Goal: Complete application form

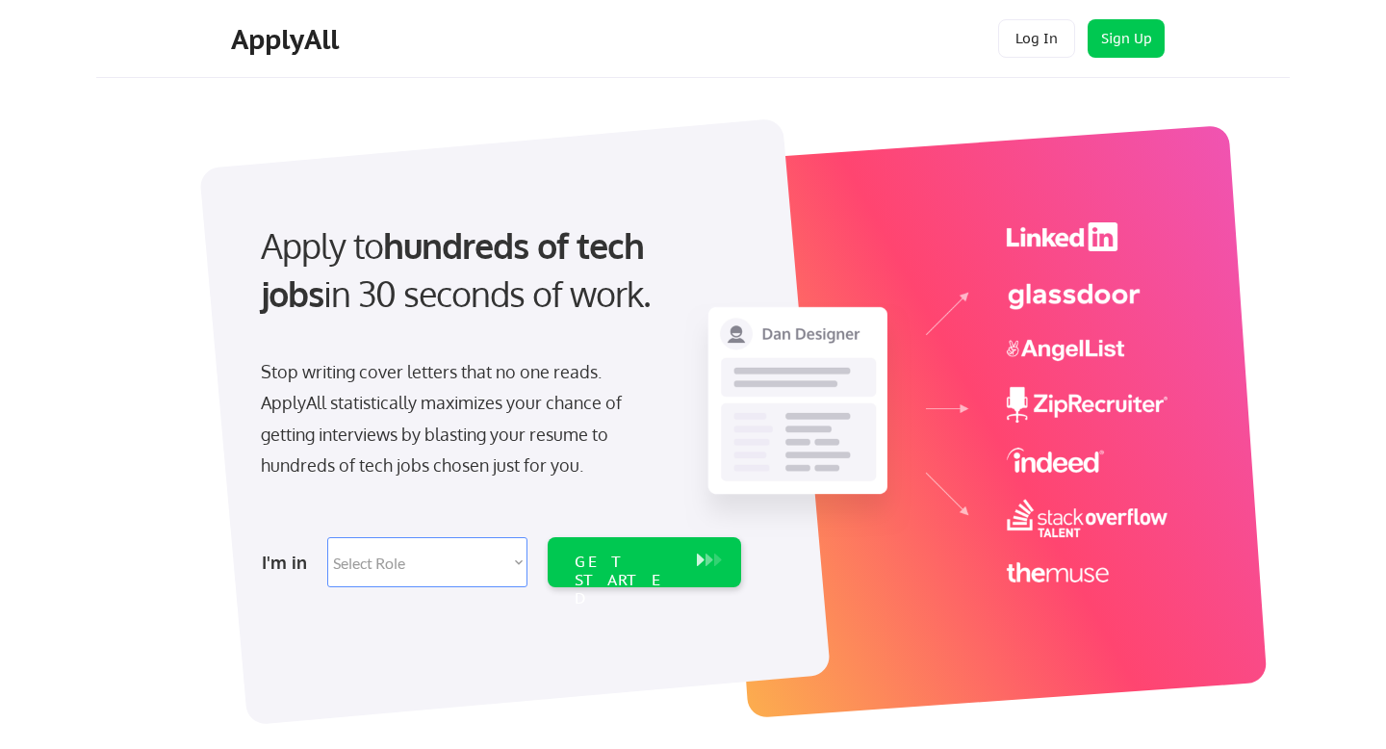
click at [369, 568] on select "Select Role Software Engineering Product Management Customer Success Sales UI/U…" at bounding box center [427, 562] width 200 height 50
select select ""technical_project_program_mgmt""
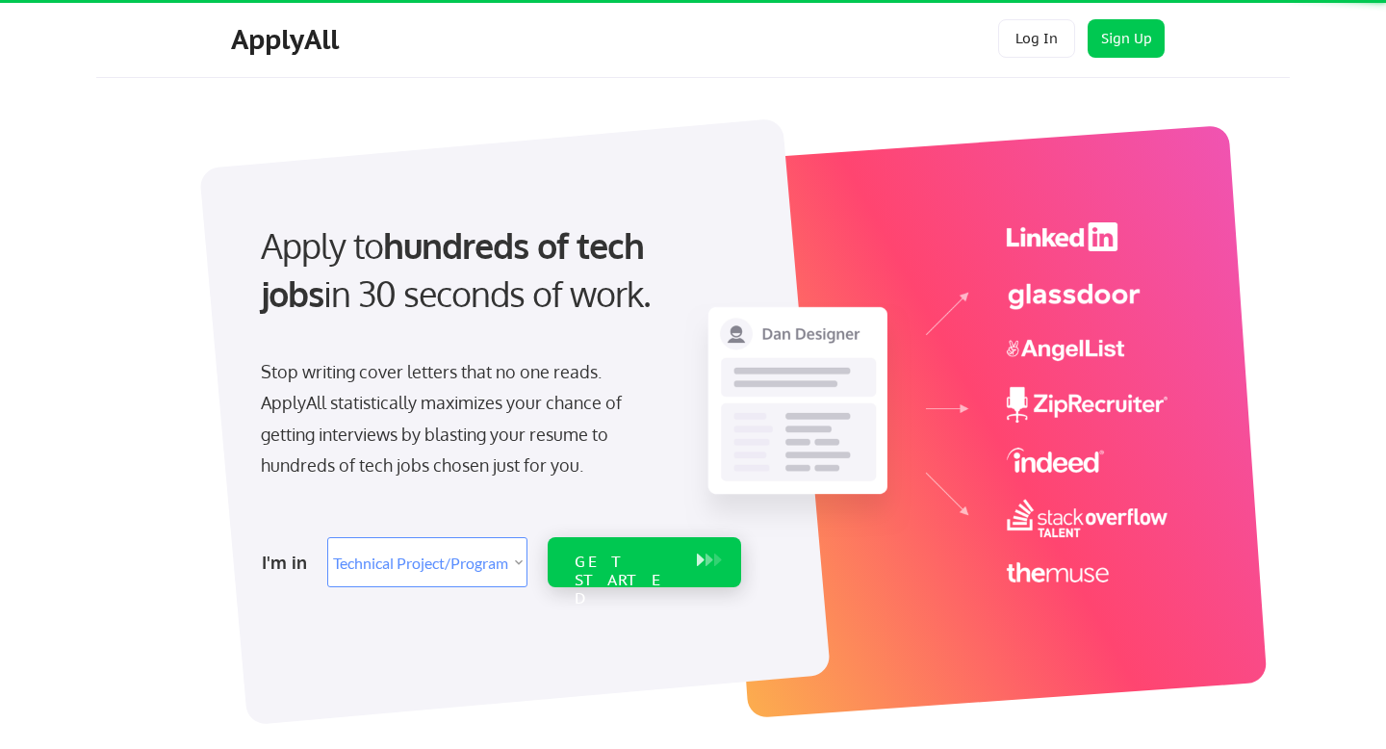
click at [648, 562] on div "GET STARTED" at bounding box center [625, 580] width 103 height 56
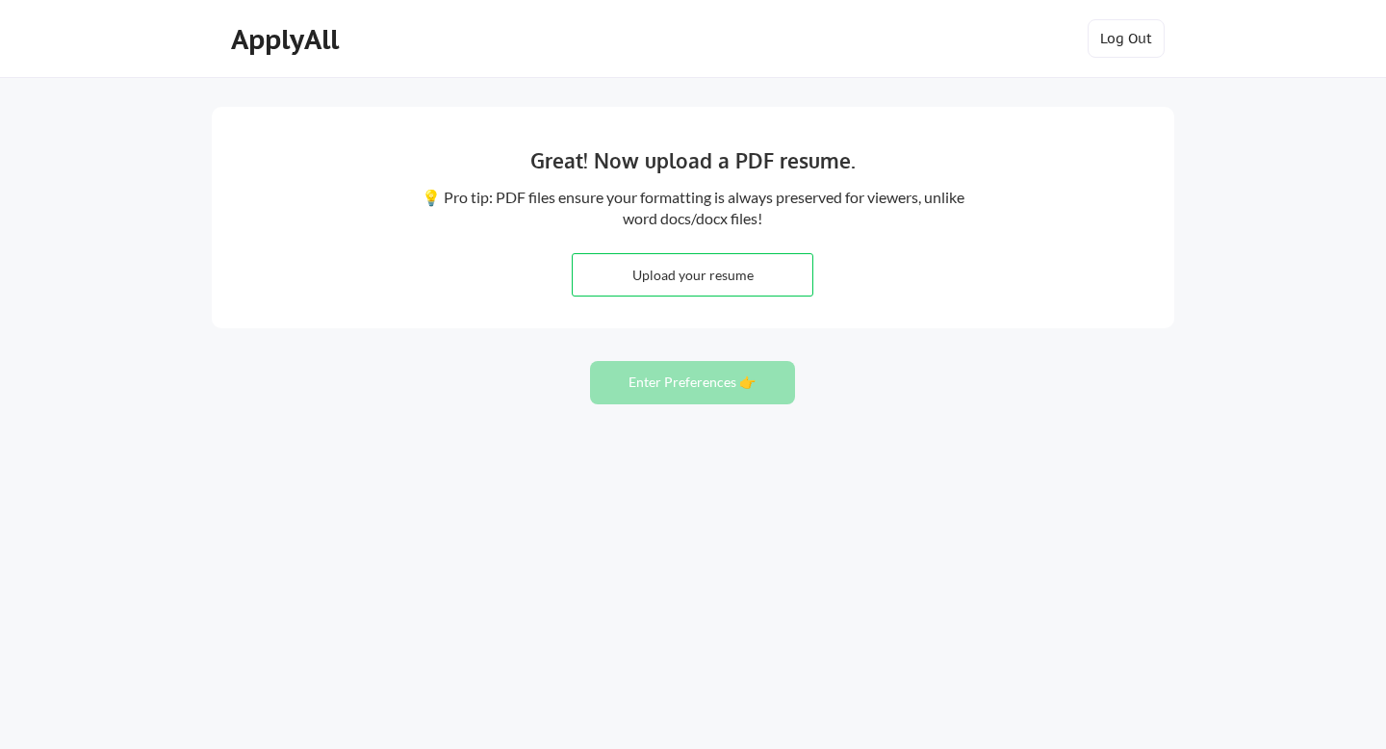
click at [708, 285] on input "file" at bounding box center [692, 274] width 240 height 41
click at [670, 279] on input "file" at bounding box center [692, 274] width 240 height 41
type input "C:\fakepath\Emily_Holle_R.pdf"
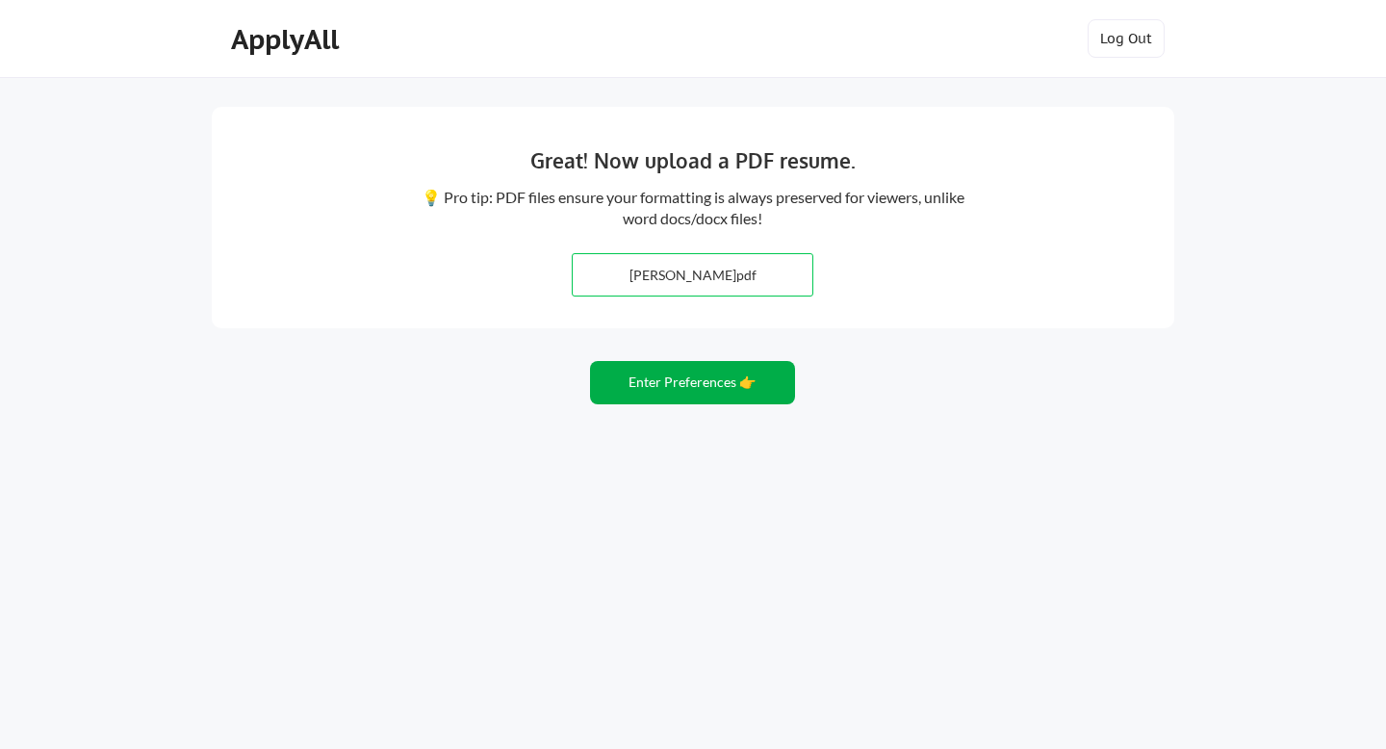
click at [703, 396] on button "Enter Preferences 👉" at bounding box center [692, 382] width 205 height 43
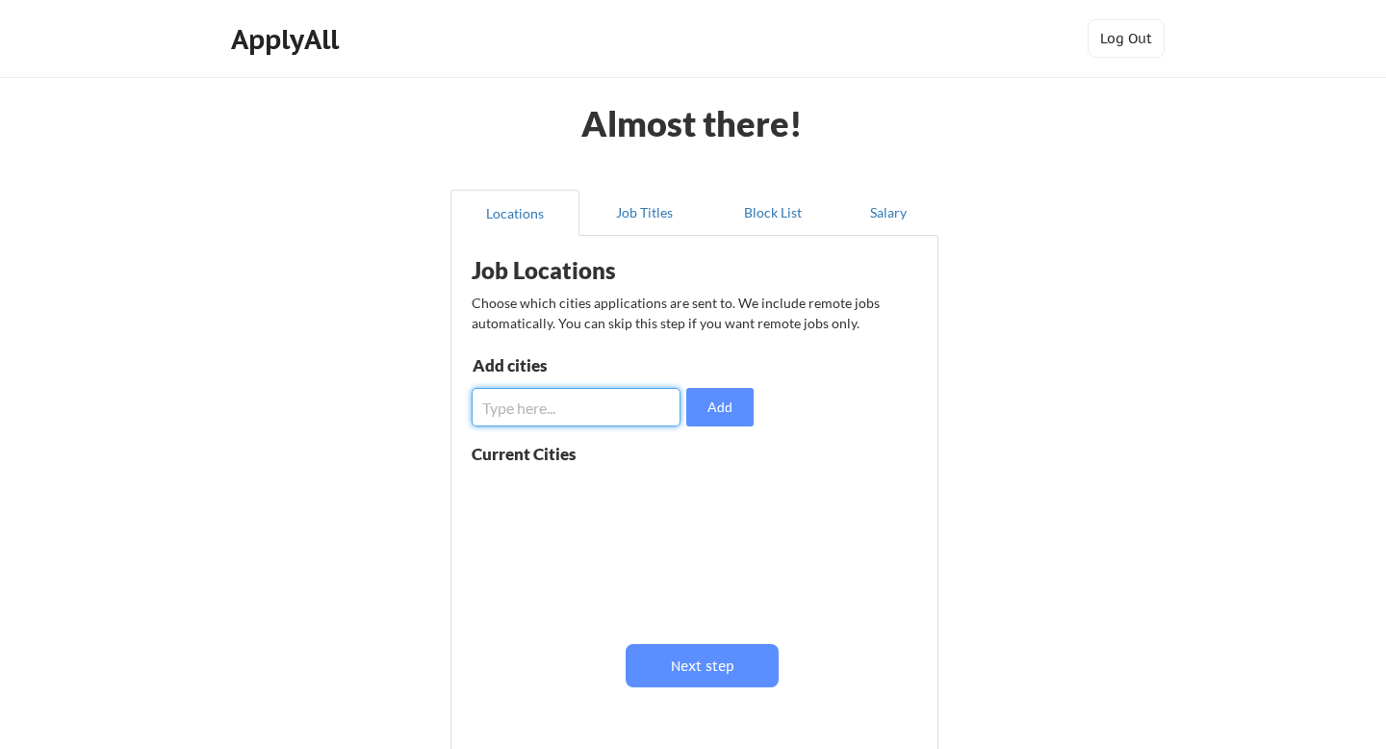
click at [616, 415] on input "input" at bounding box center [575, 407] width 209 height 38
type input "A"
type input "[GEOGRAPHIC_DATA]"
click at [725, 404] on button "Add" at bounding box center [719, 407] width 67 height 38
click at [637, 412] on input "input" at bounding box center [575, 407] width 209 height 38
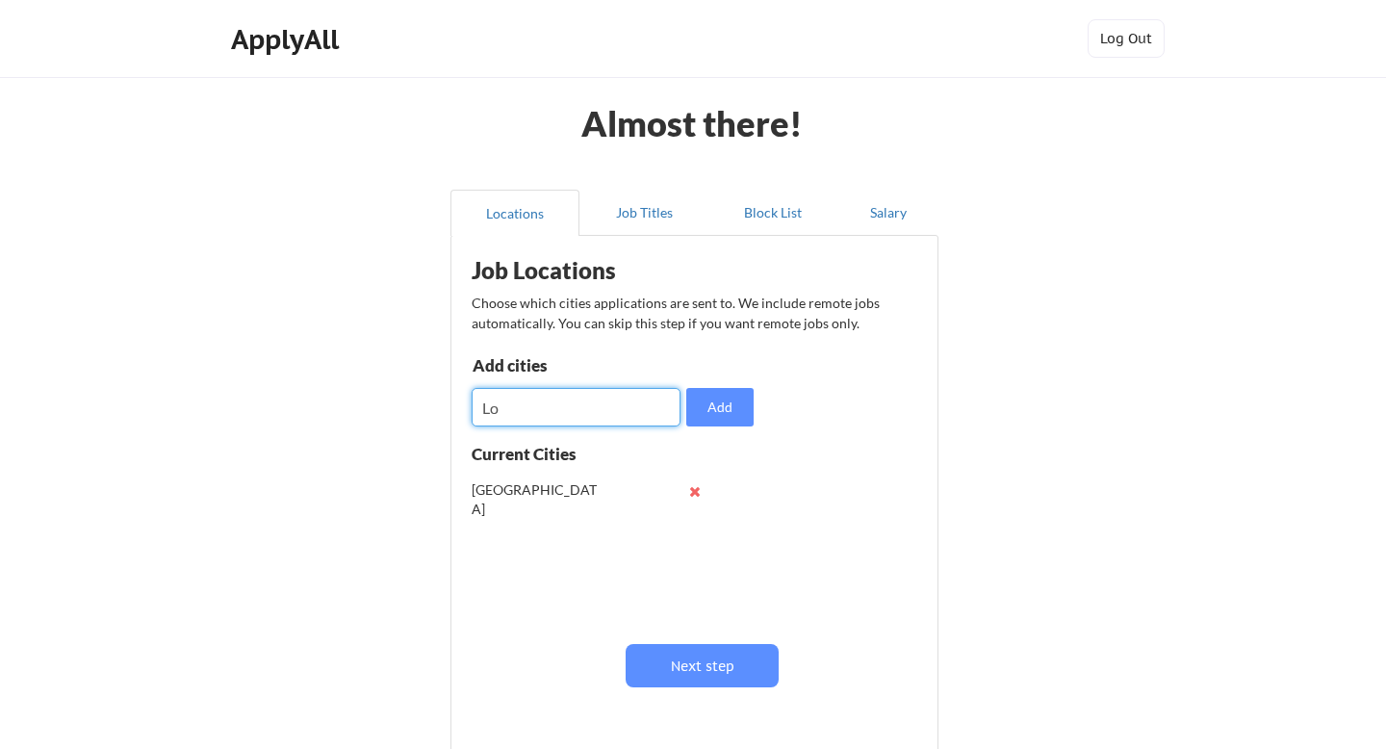
type input "L"
click at [735, 669] on button "Next step" at bounding box center [701, 665] width 153 height 43
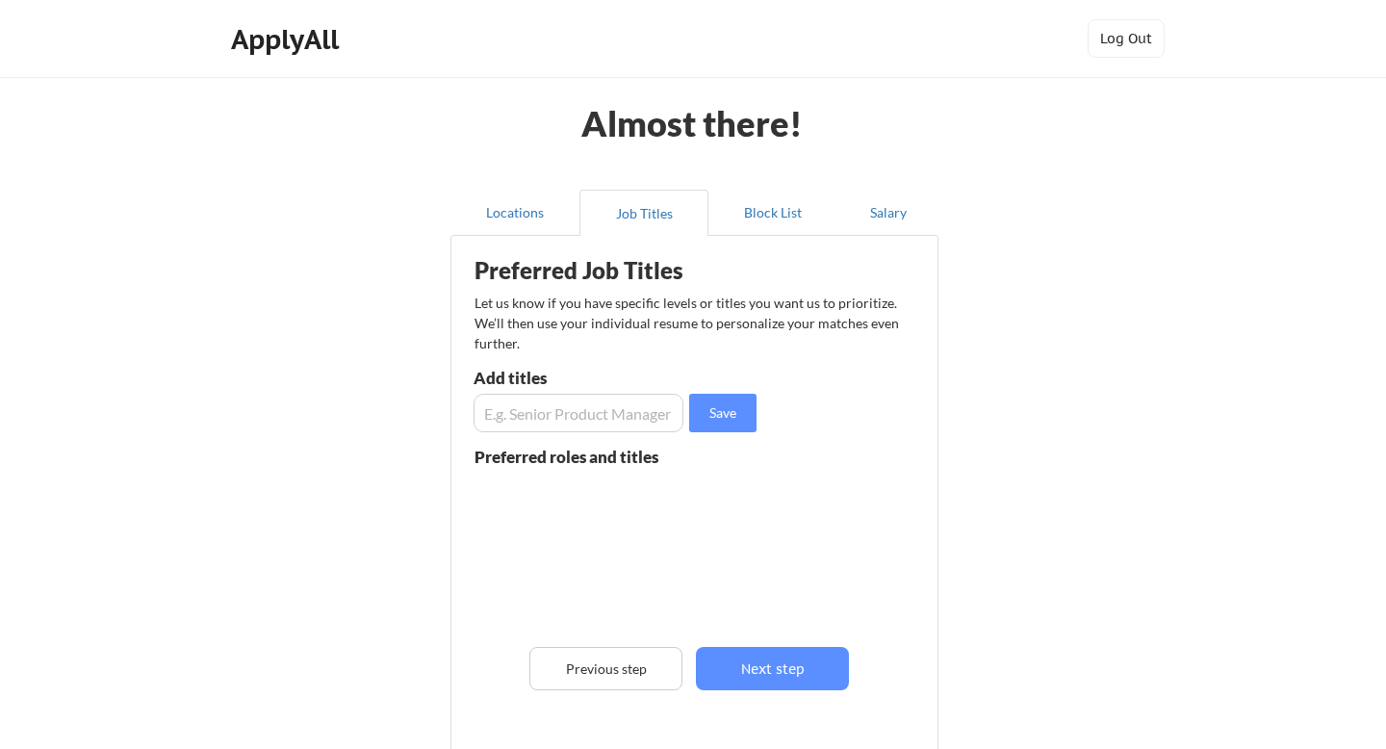
click at [528, 416] on input "input" at bounding box center [578, 413] width 210 height 38
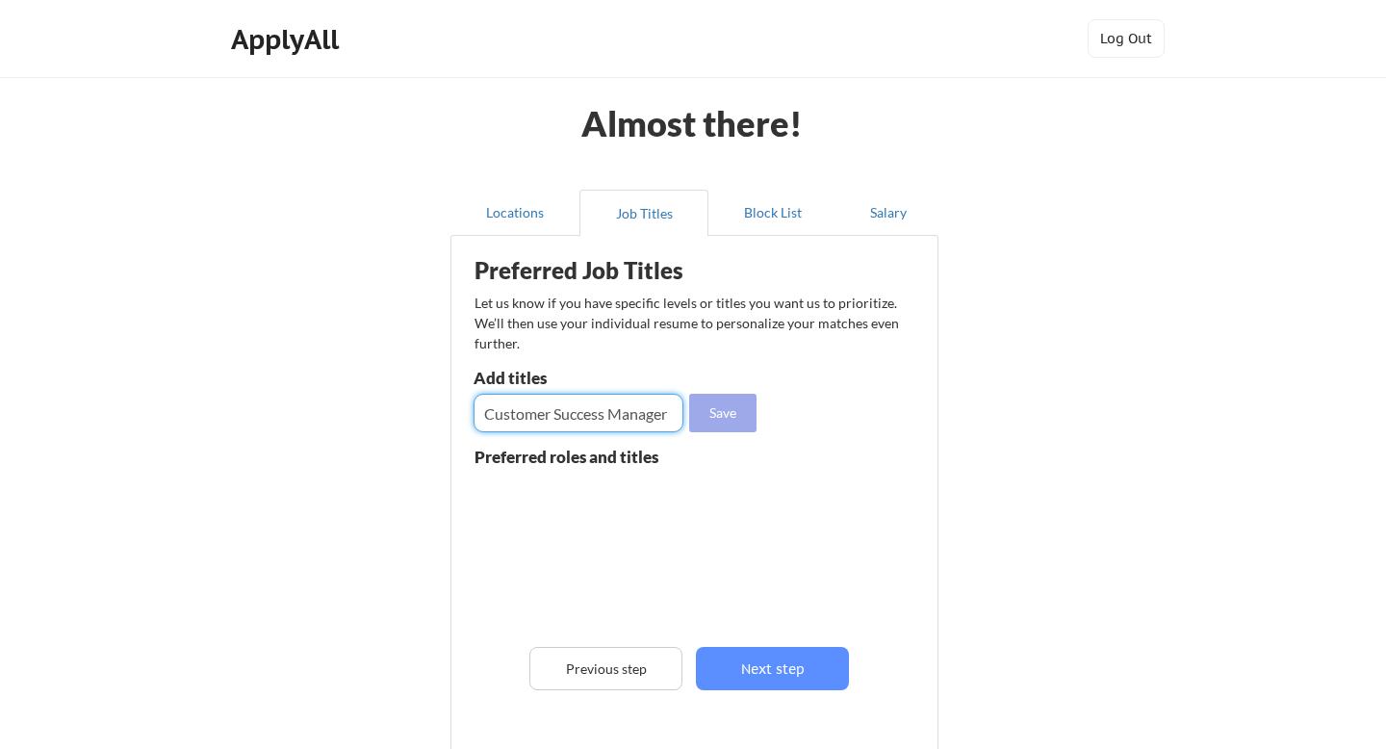
type input "Customer Success Manager"
click at [729, 421] on button "Save" at bounding box center [722, 413] width 67 height 38
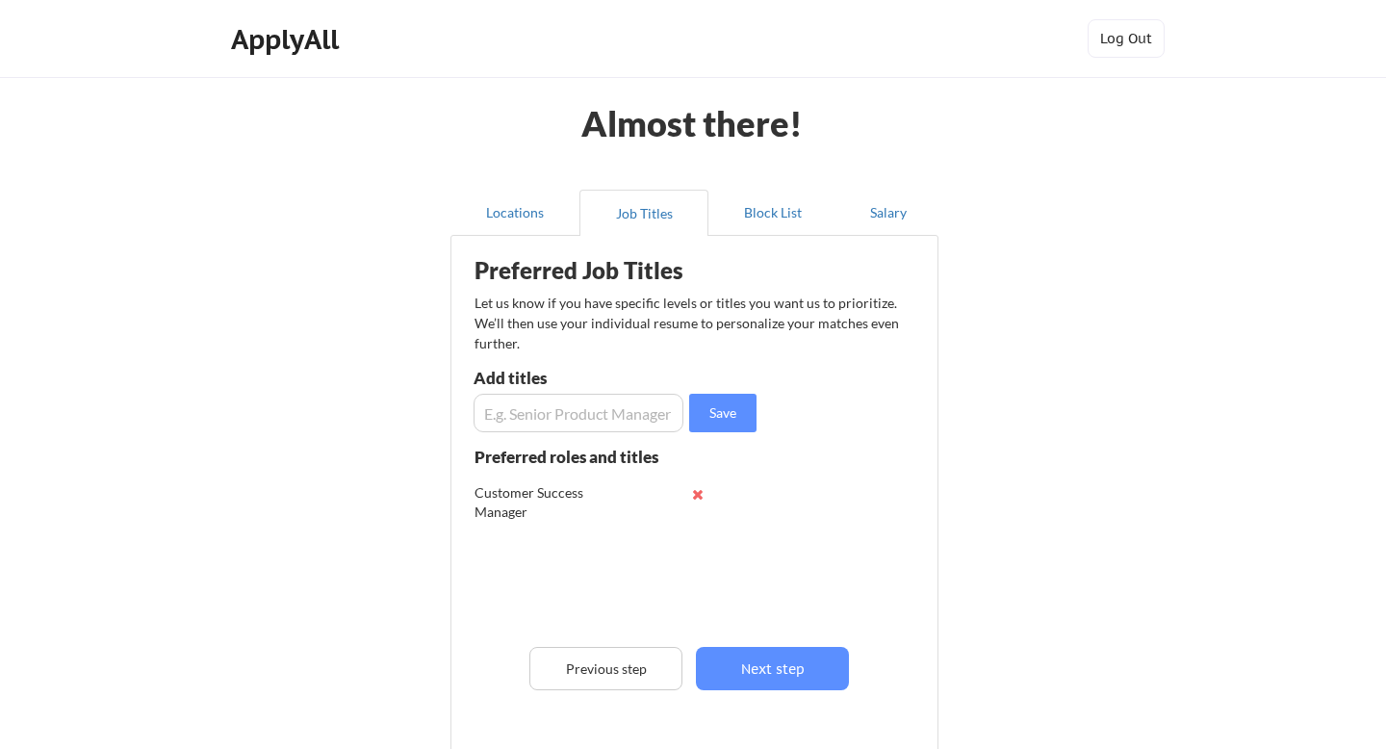
click at [575, 421] on input "input" at bounding box center [578, 413] width 210 height 38
type input "Project Manager"
click at [721, 414] on button "Save" at bounding box center [722, 413] width 67 height 38
click at [576, 413] on input "input" at bounding box center [578, 413] width 210 height 38
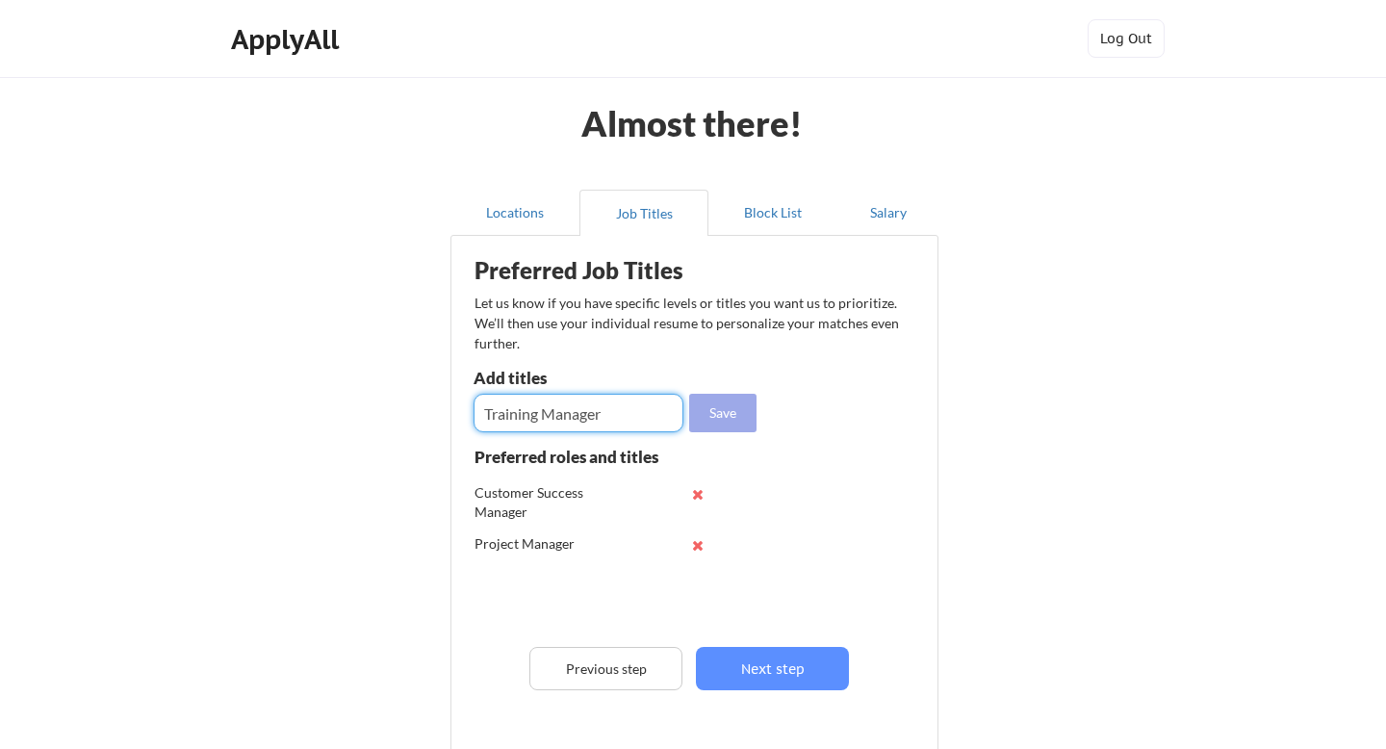
type input "Training Manager"
click at [716, 417] on button "Save" at bounding box center [722, 413] width 67 height 38
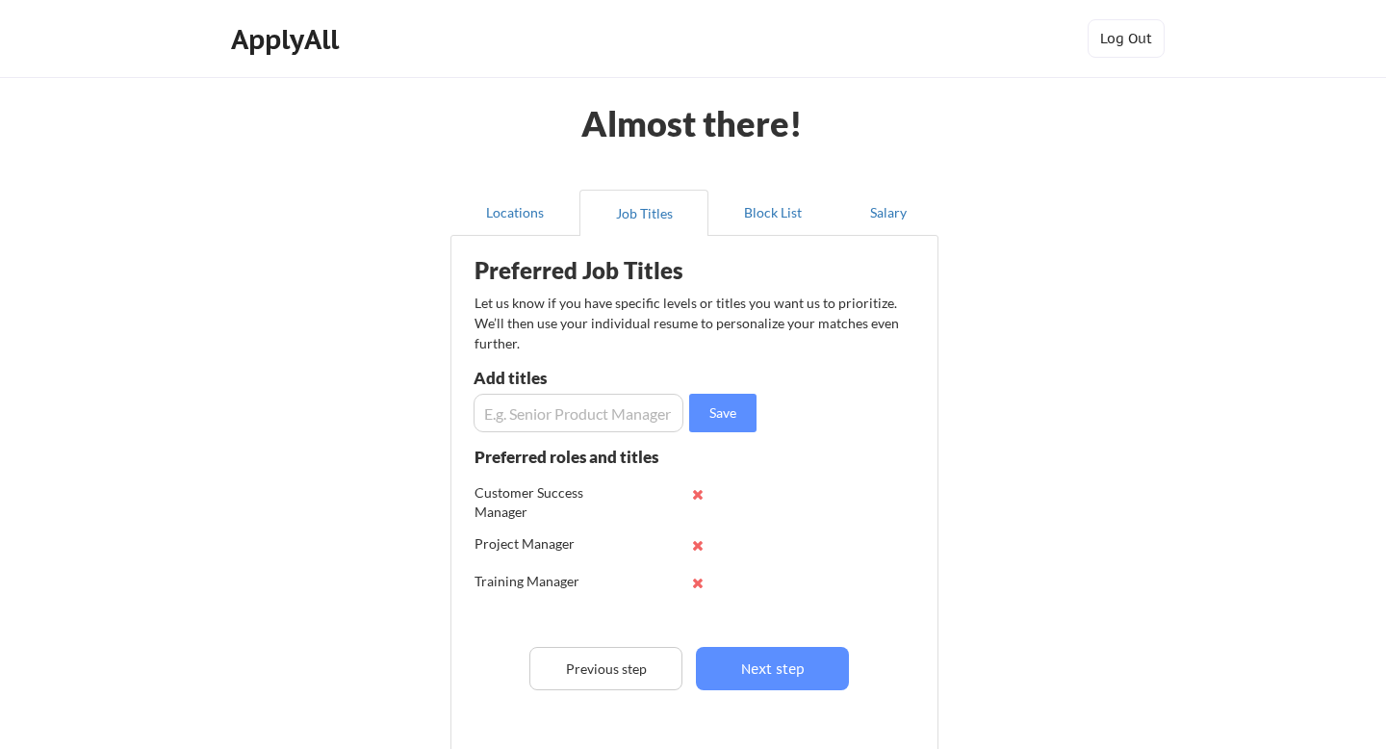
click at [577, 420] on input "input" at bounding box center [578, 413] width 210 height 38
type input "O"
type input "Process Improvement Specialist"
click at [722, 399] on button "Save" at bounding box center [722, 413] width 67 height 38
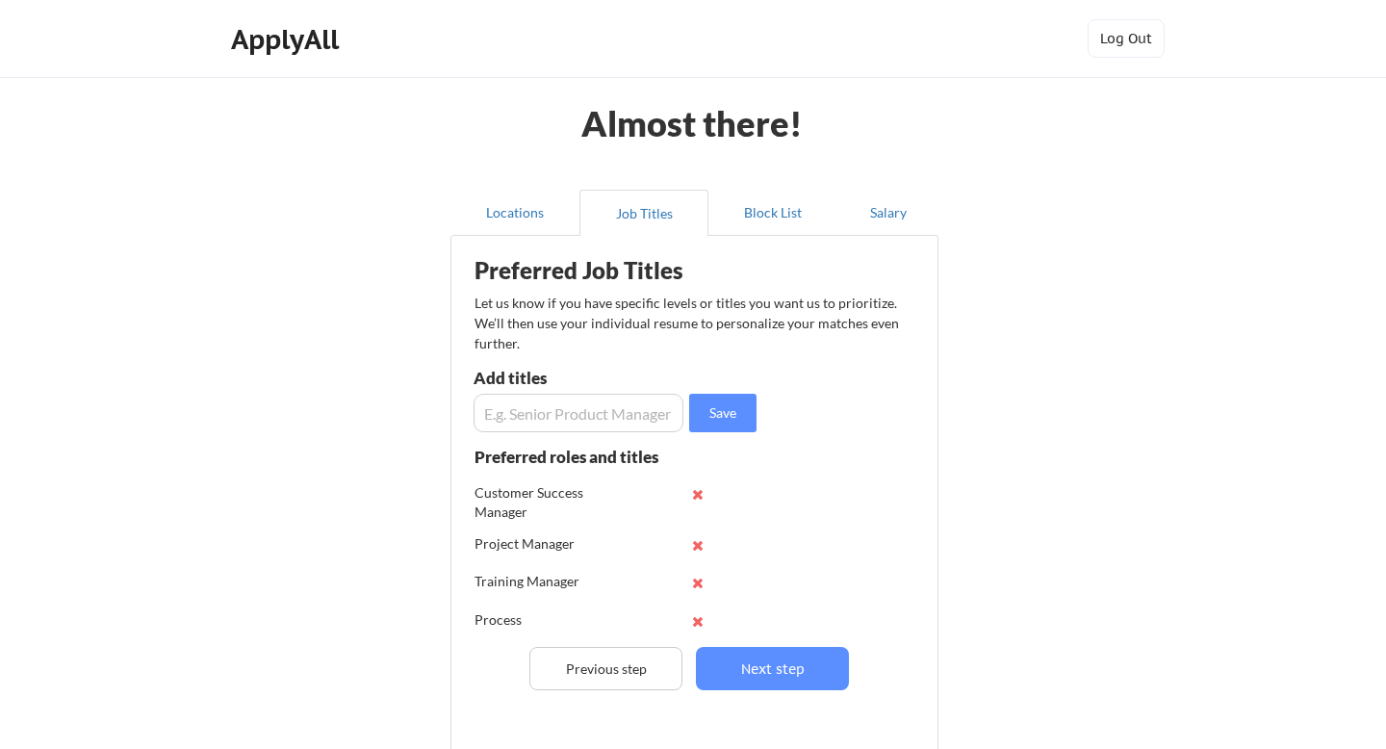
scroll to position [44, 0]
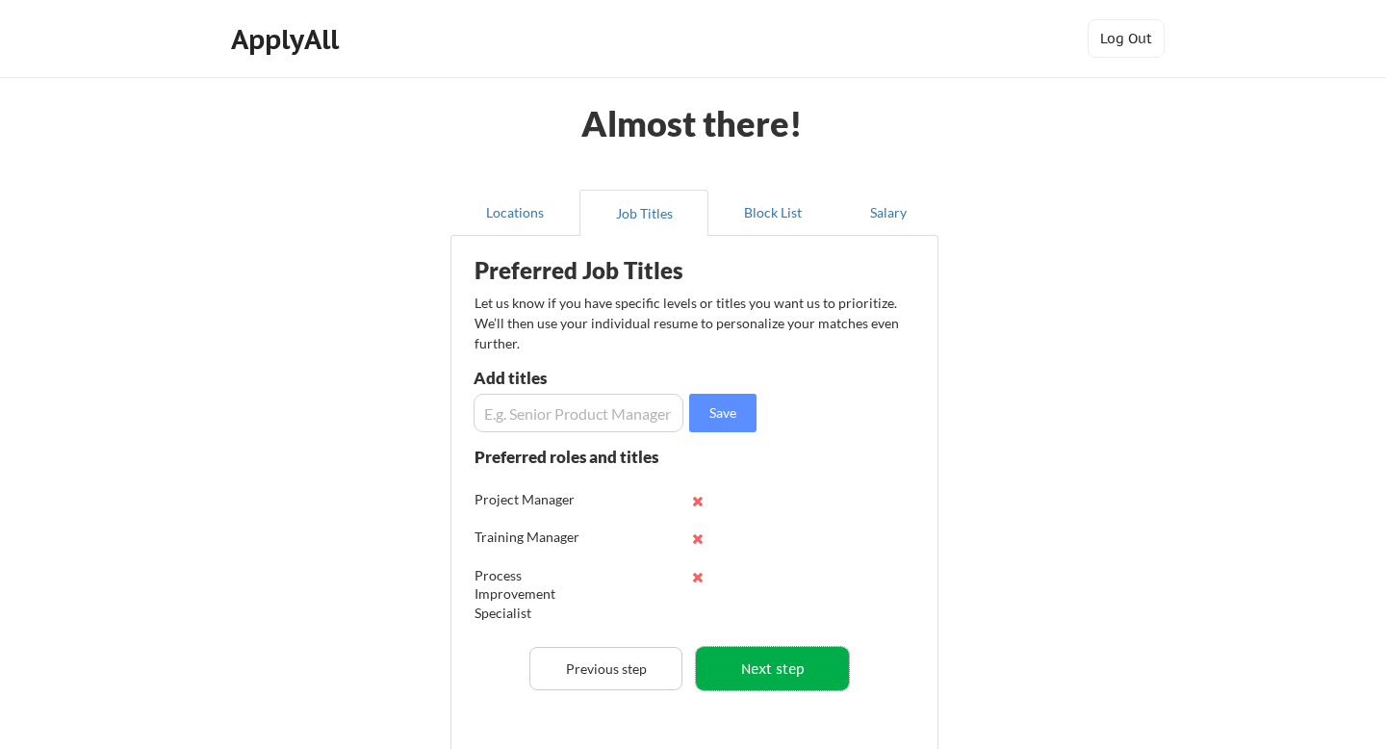
click at [802, 682] on button "Next step" at bounding box center [772, 668] width 153 height 43
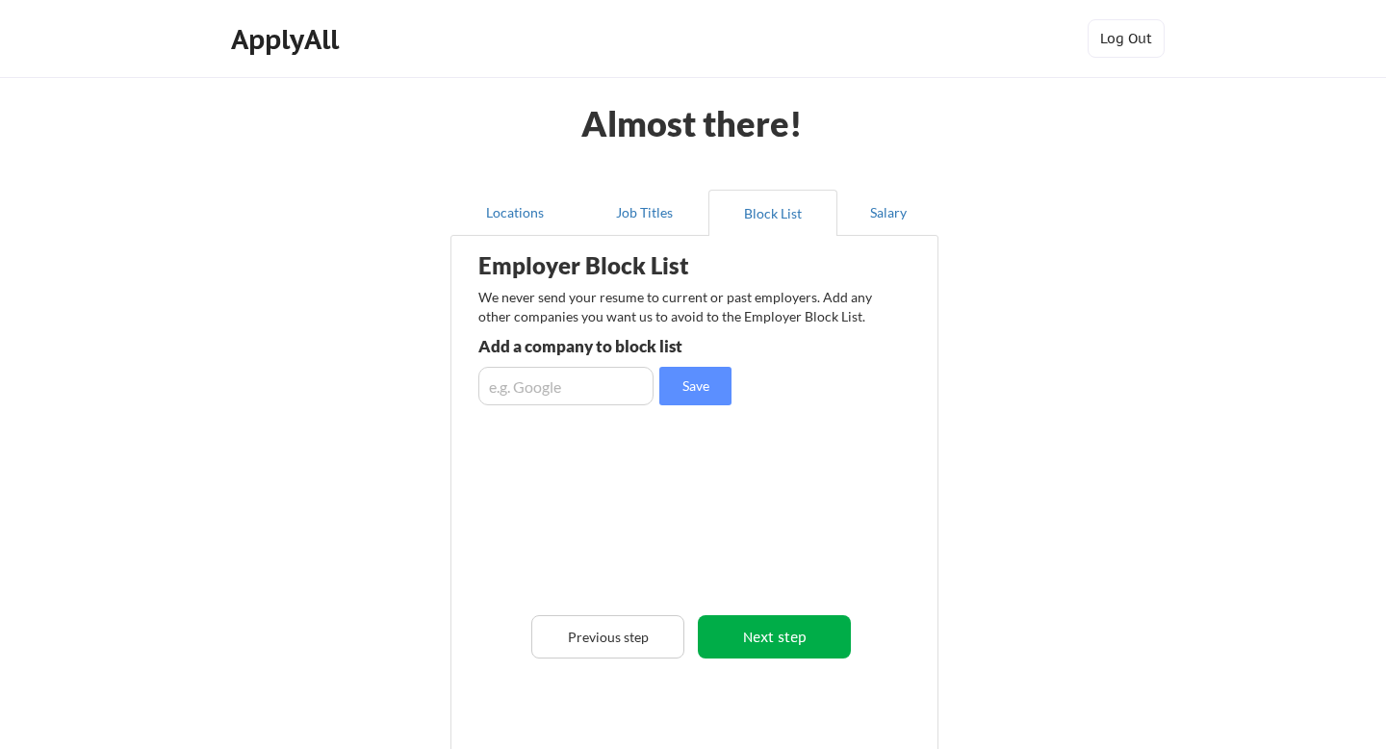
click at [761, 632] on button "Next step" at bounding box center [774, 636] width 153 height 43
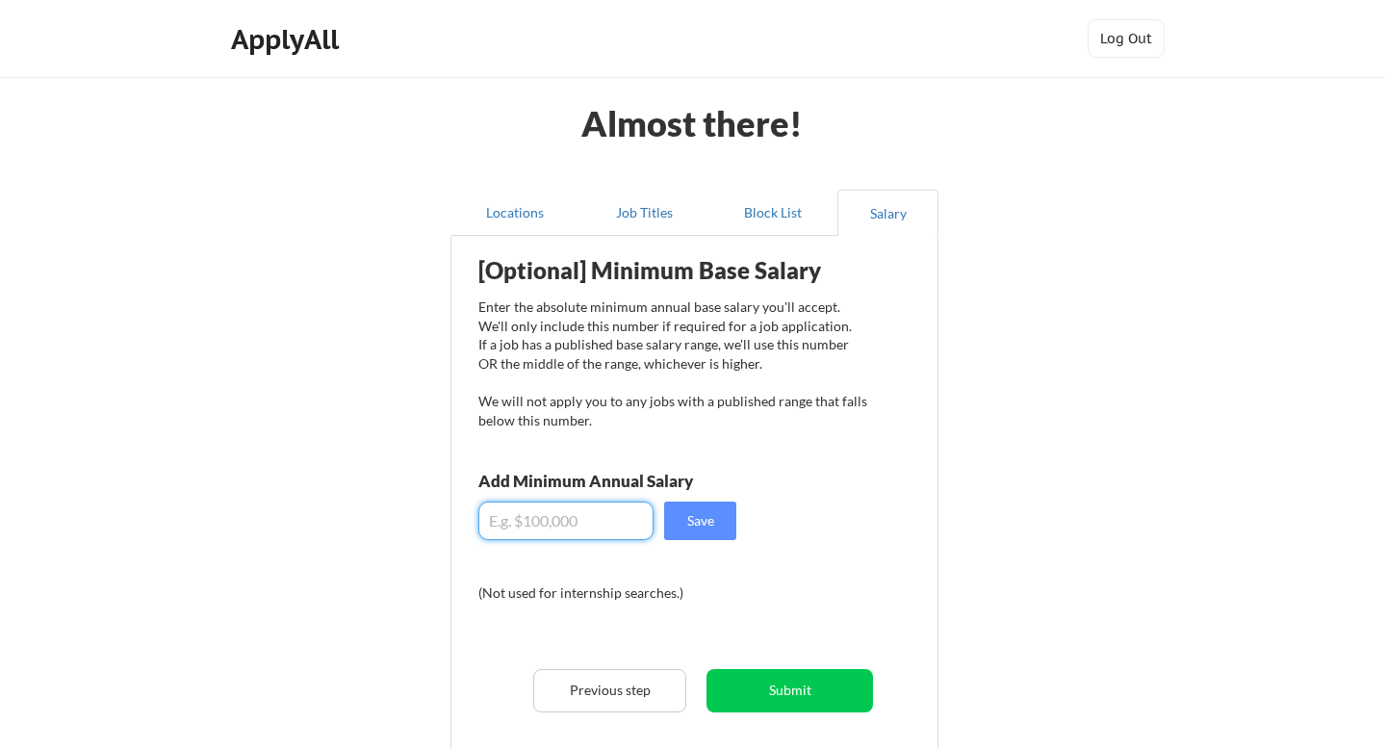
click at [566, 519] on input "input" at bounding box center [565, 520] width 175 height 38
type input "$75,000"
click at [707, 518] on button "Save" at bounding box center [700, 520] width 72 height 38
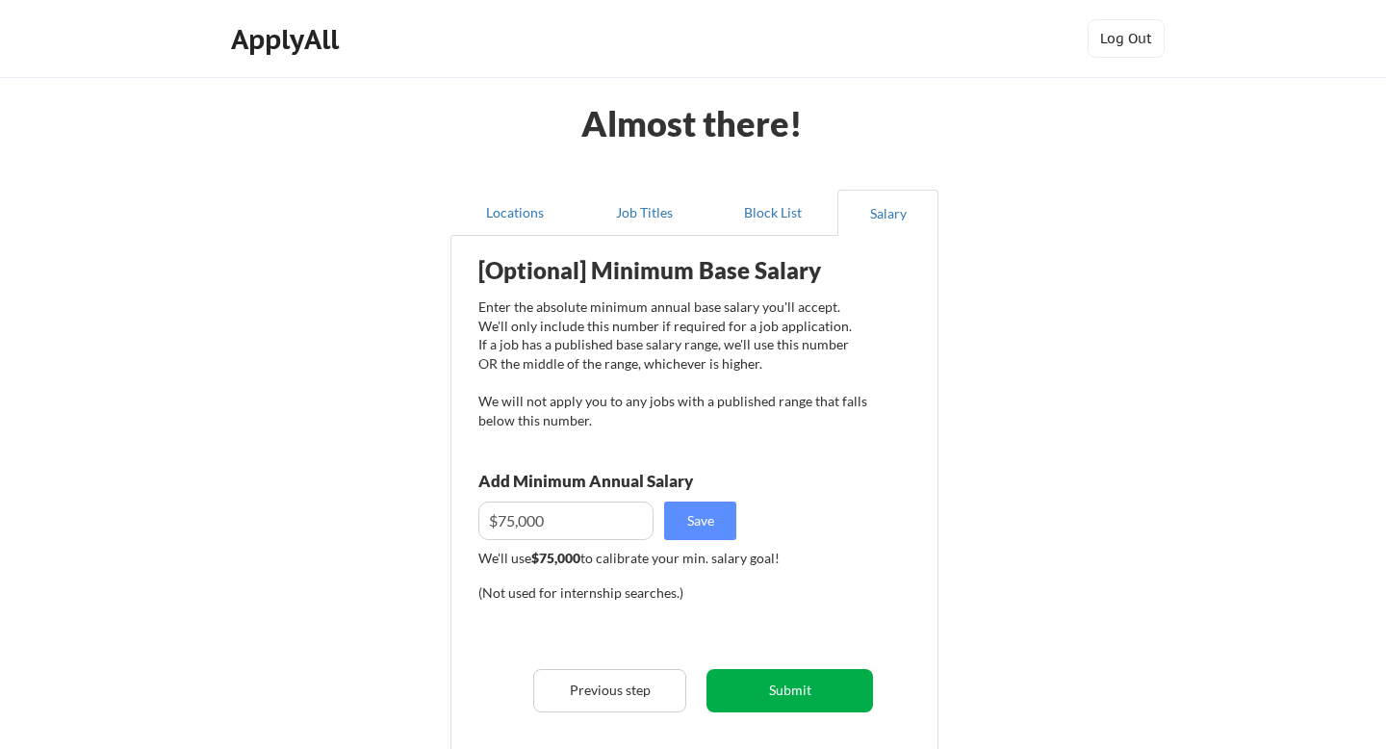
click at [762, 703] on button "Submit" at bounding box center [789, 690] width 166 height 43
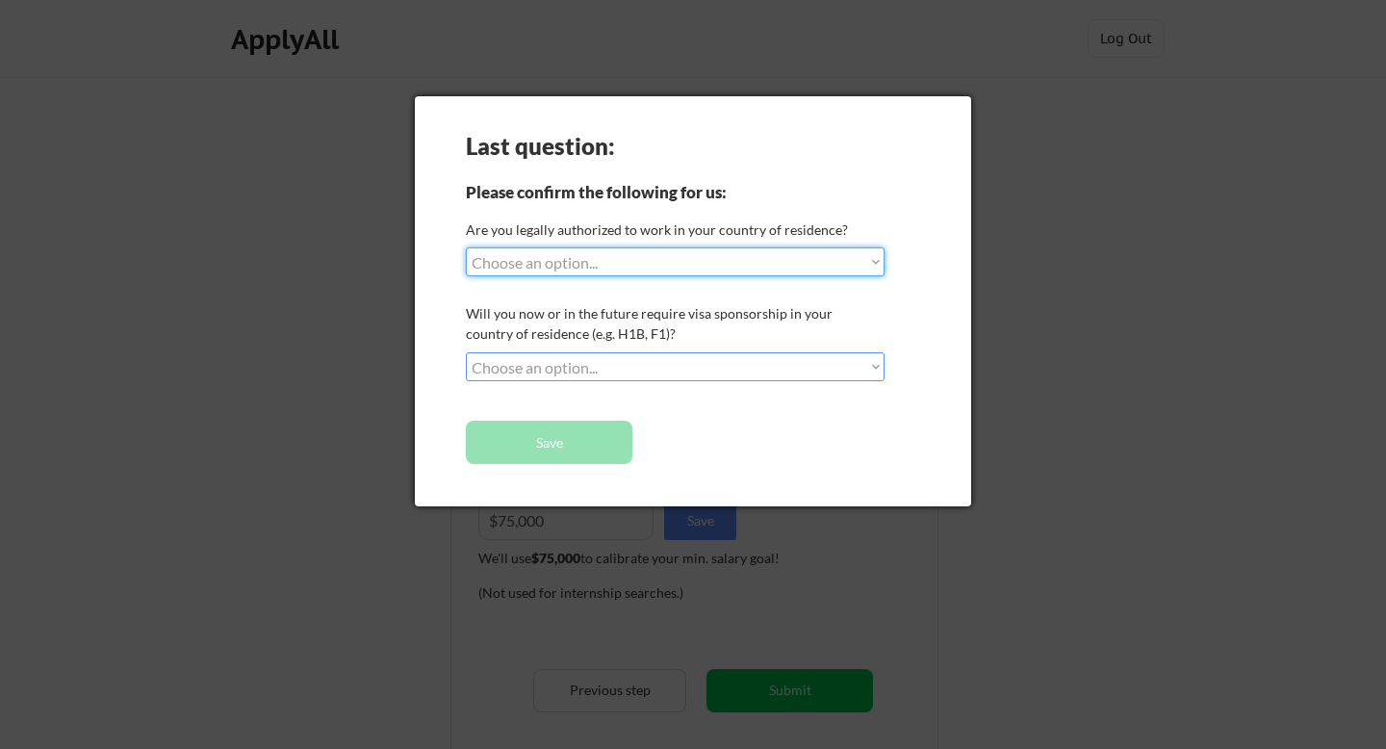
click at [621, 265] on select "Choose an option... Yes, I am a US Citizen Yes, I am a Canadian Citizen Yes, I …" at bounding box center [675, 261] width 419 height 29
select select ""yes__i_am_a_us_citizen""
click at [540, 369] on select "Choose an option... No, I will not need sponsorship Yes, I will need sponsorship" at bounding box center [675, 366] width 419 height 29
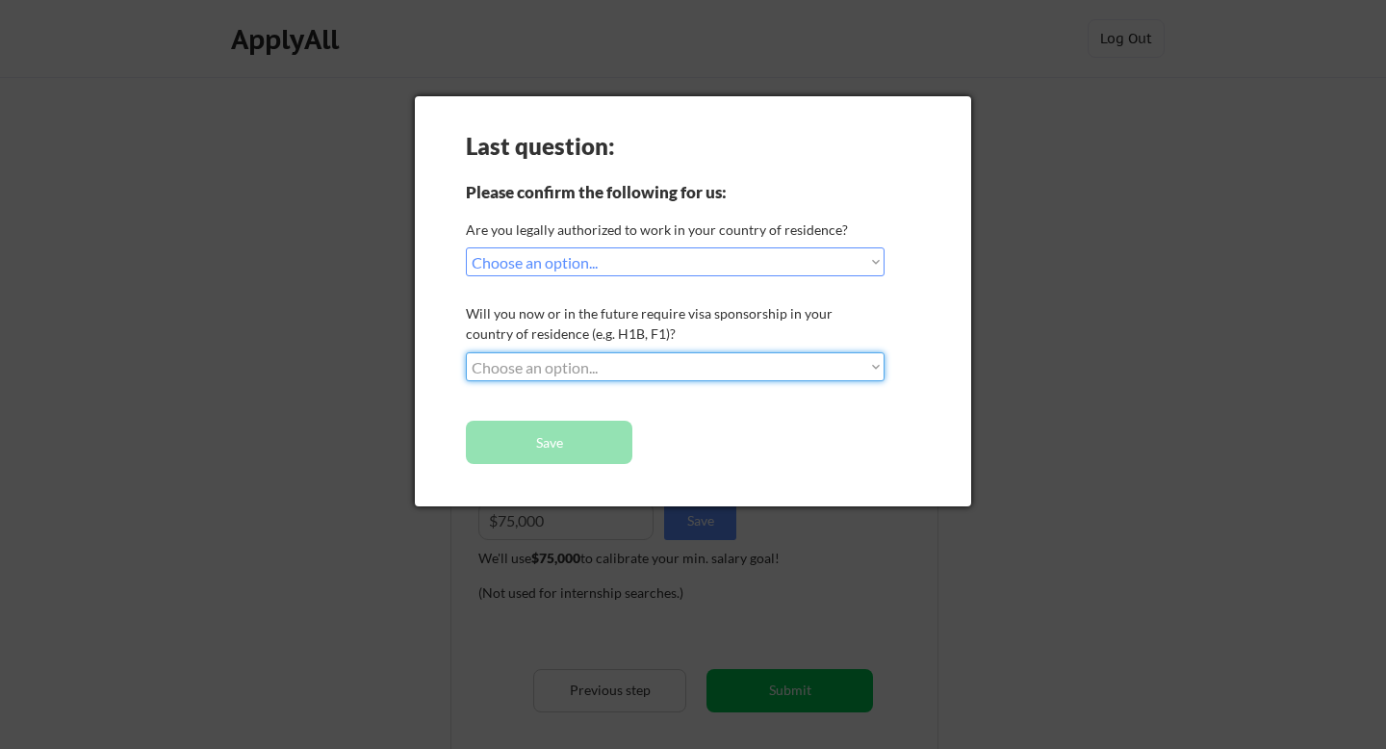
select select ""no__i_will_not_need_sponsorship""
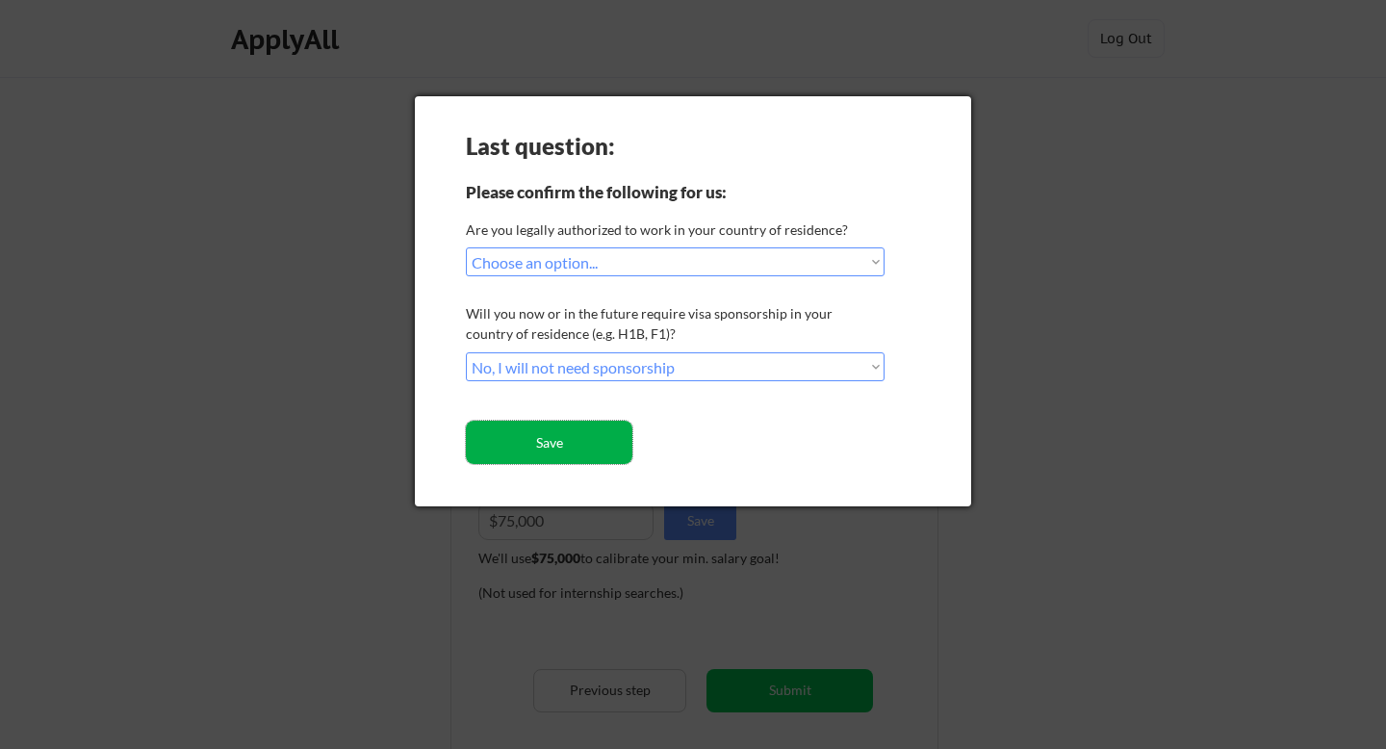
click at [529, 440] on button "Save" at bounding box center [549, 441] width 166 height 43
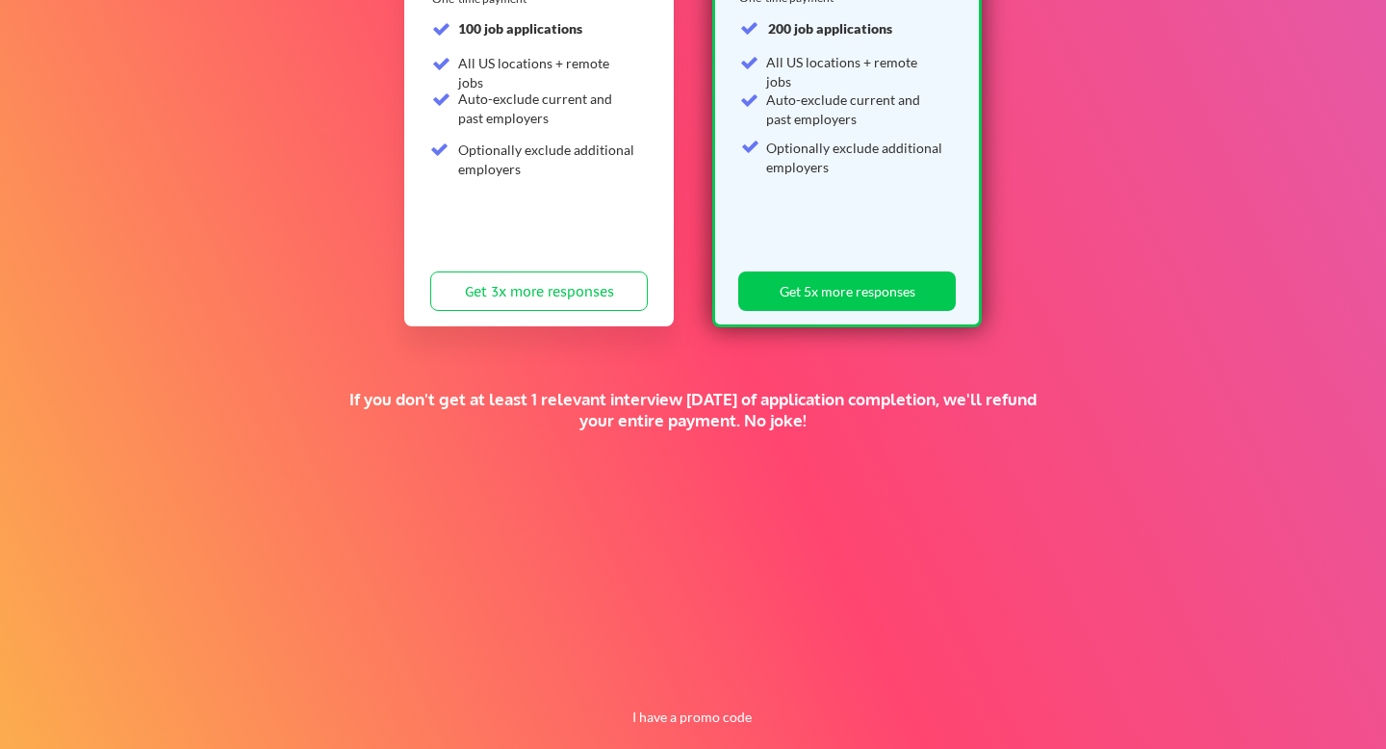
scroll to position [380, 0]
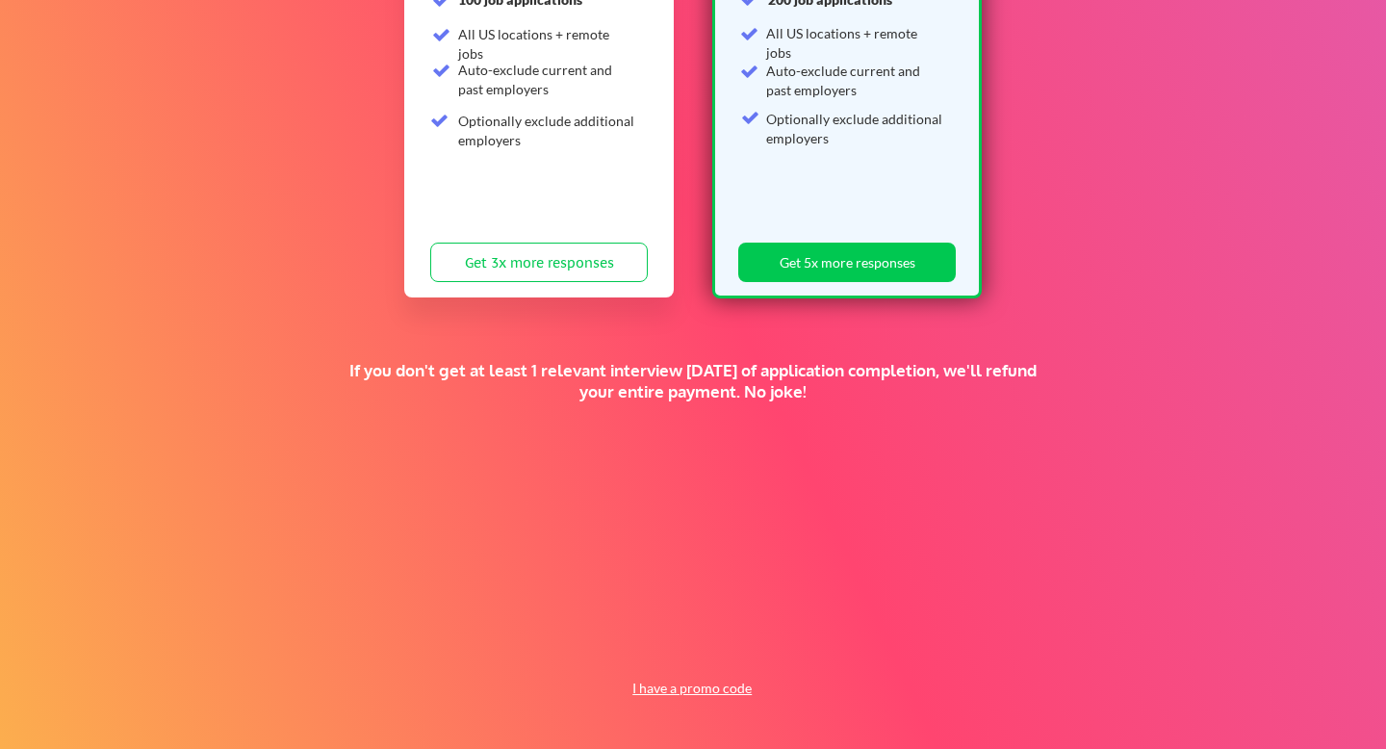
click at [700, 676] on button "I have a promo code" at bounding box center [692, 687] width 141 height 23
click at [641, 648] on input "input" at bounding box center [642, 642] width 178 height 39
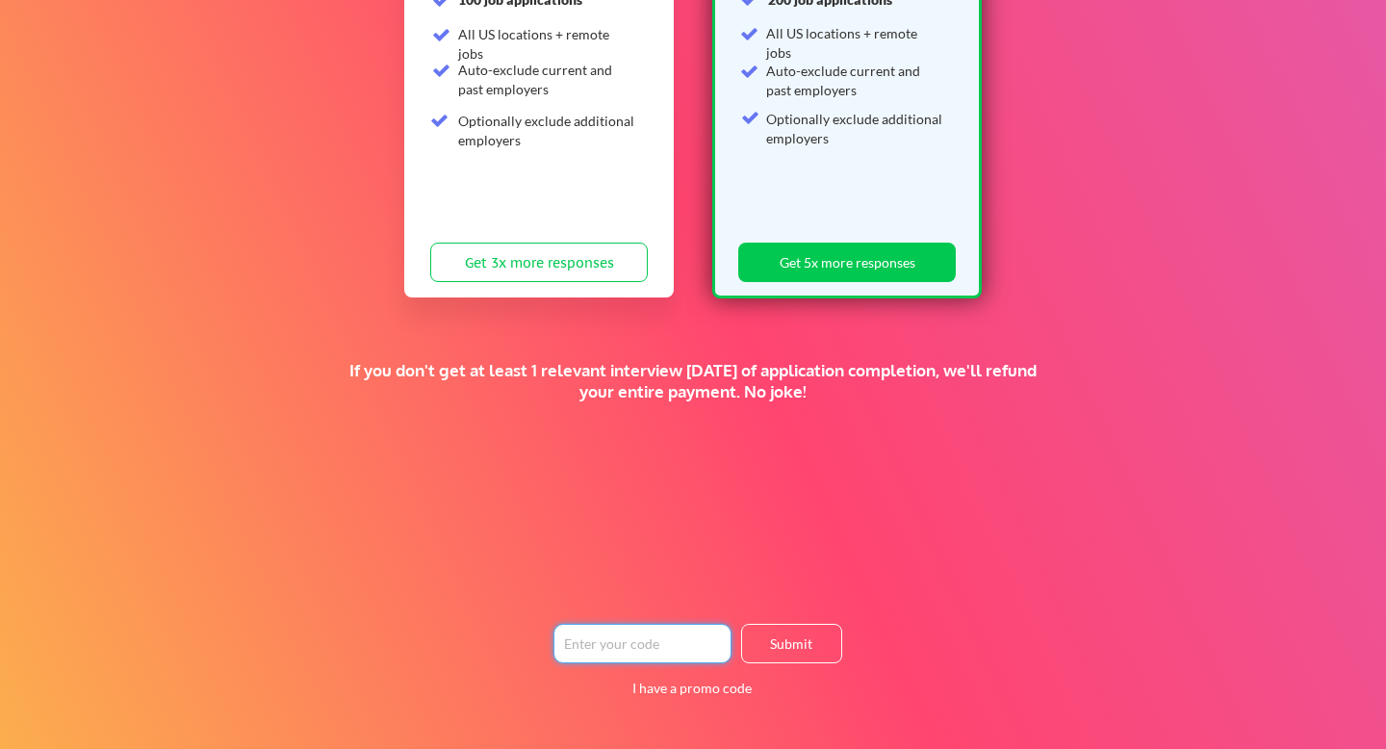
paste input "https://www.linkedin.com/in/emily-holle/"
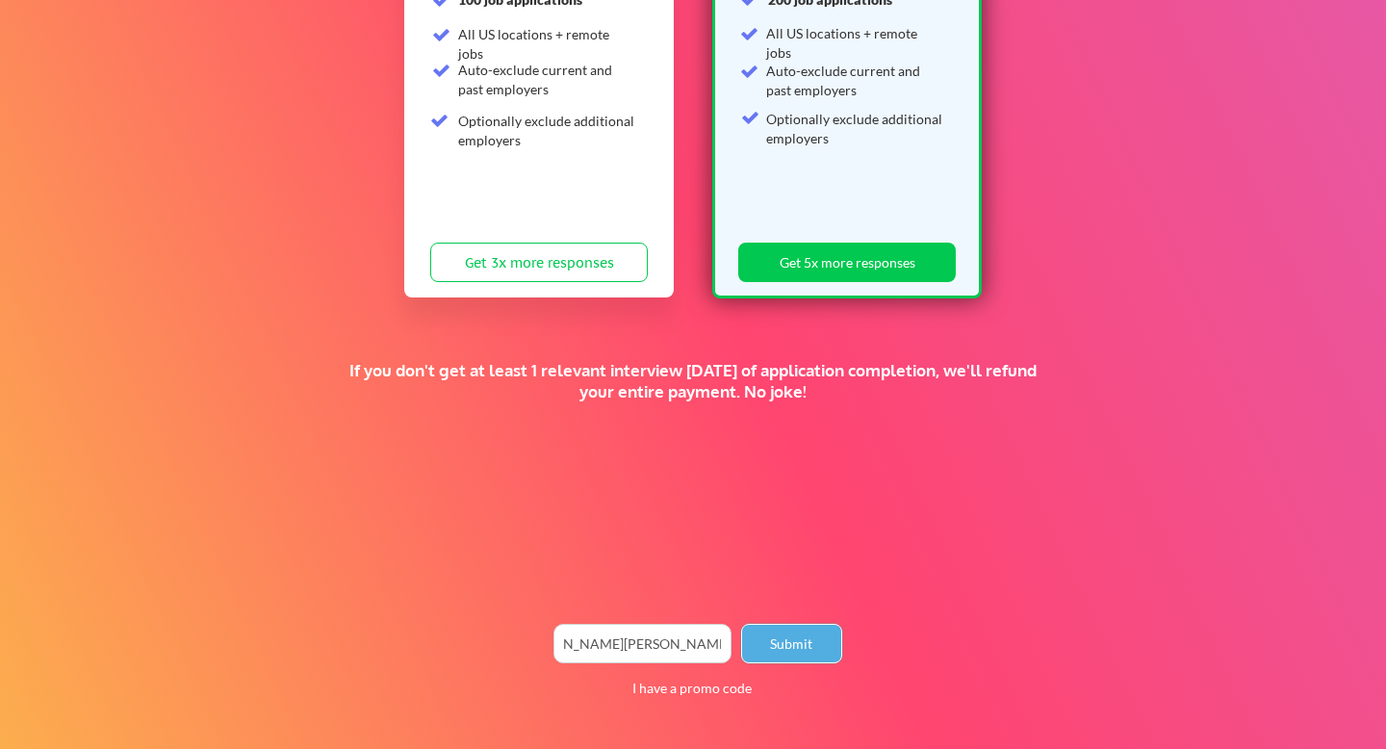
click at [795, 639] on button "Submit" at bounding box center [791, 642] width 101 height 39
click at [804, 640] on button "Submit" at bounding box center [791, 642] width 101 height 39
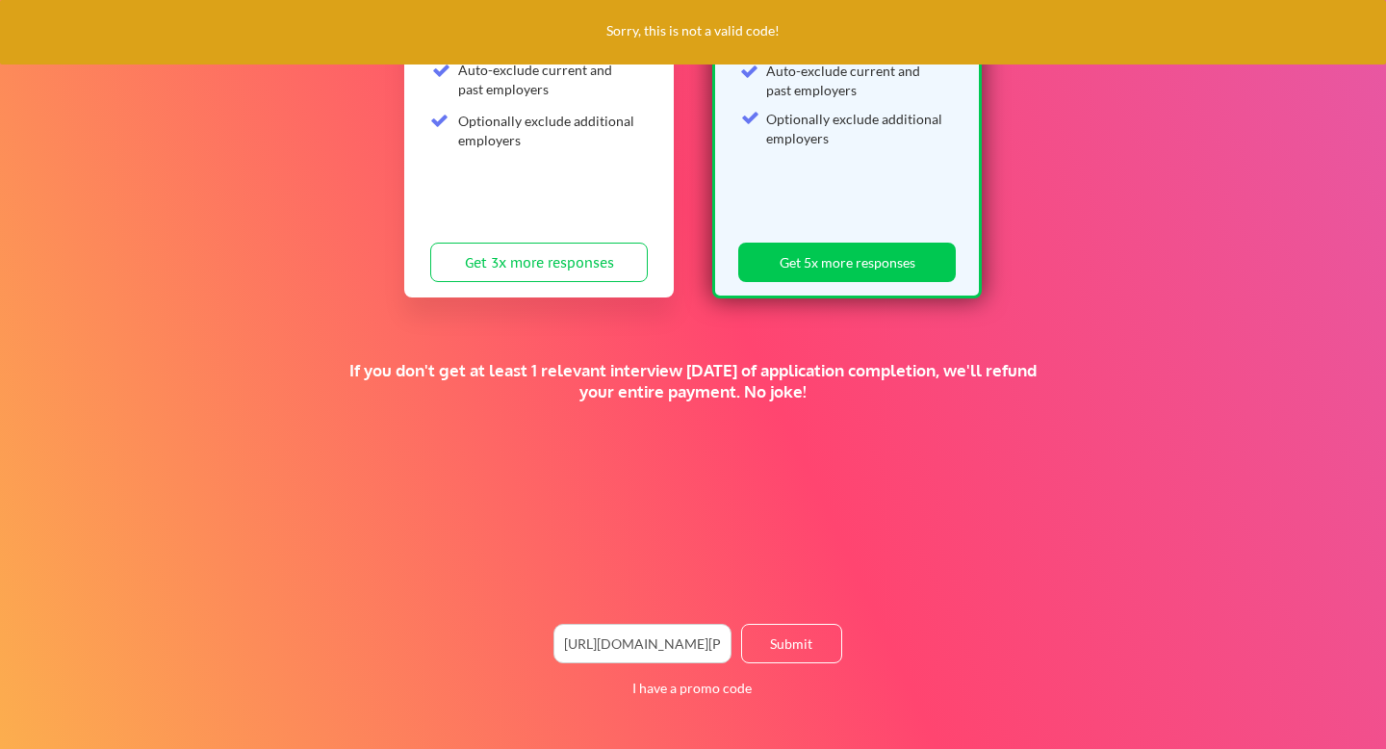
click at [646, 649] on input "input" at bounding box center [642, 642] width 178 height 39
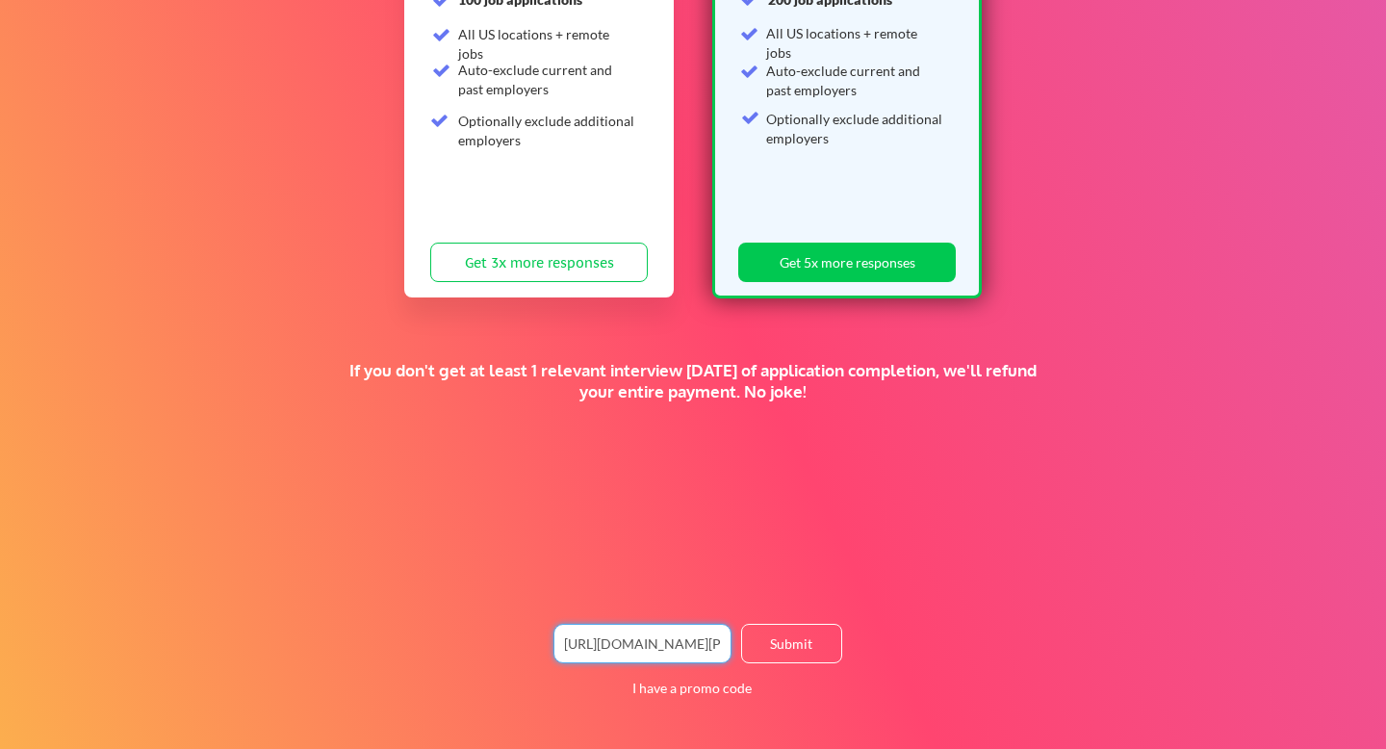
click at [629, 648] on input "input" at bounding box center [642, 642] width 178 height 39
paste input "50PROMO2025"
type input "50PROMO2025"
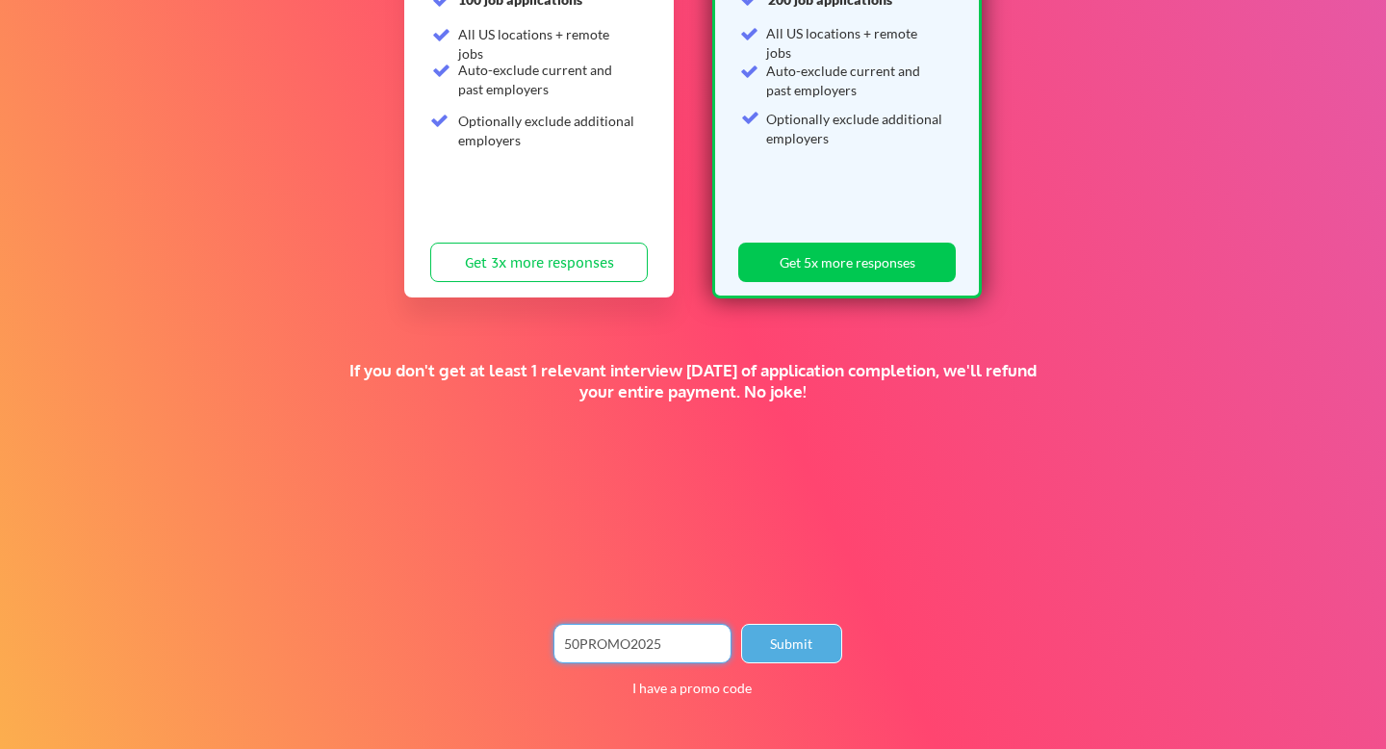
click at [766, 645] on button "Submit" at bounding box center [791, 642] width 101 height 39
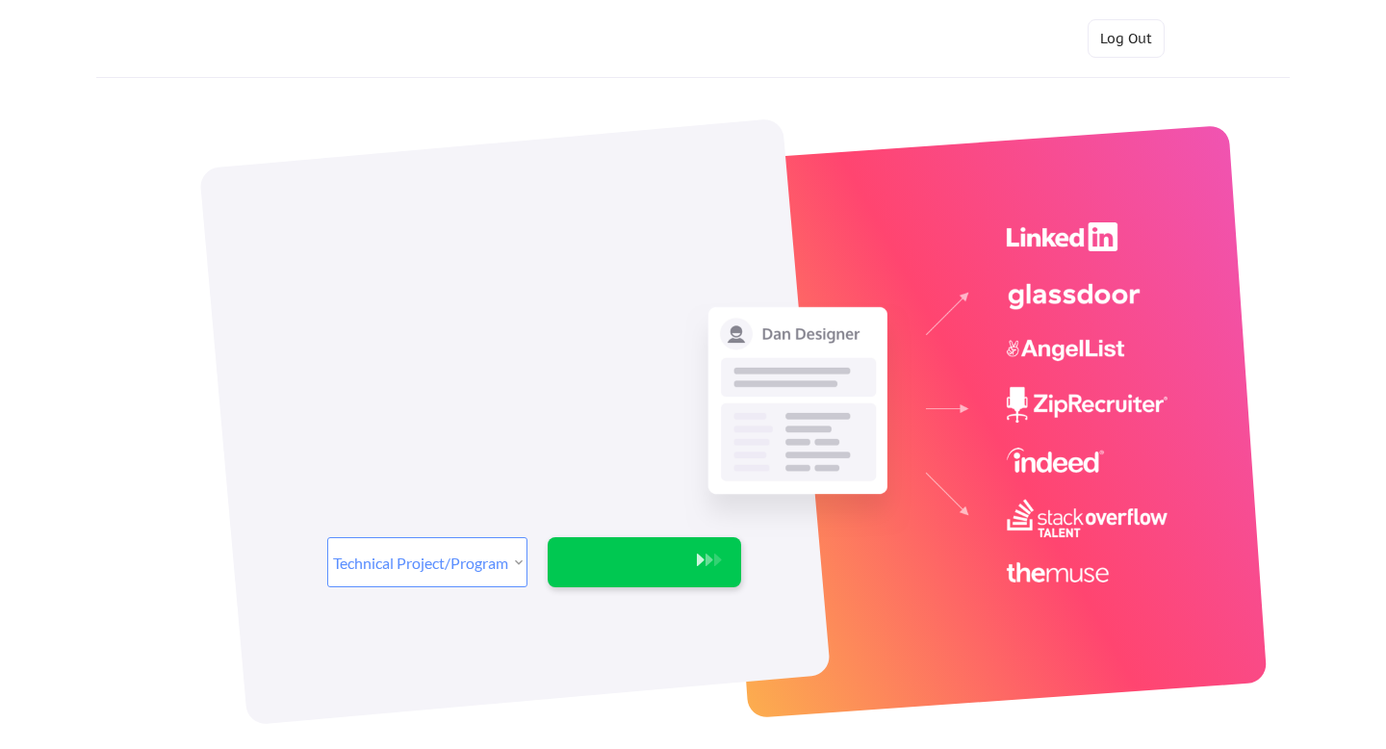
select select ""technical_project_program_mgmt""
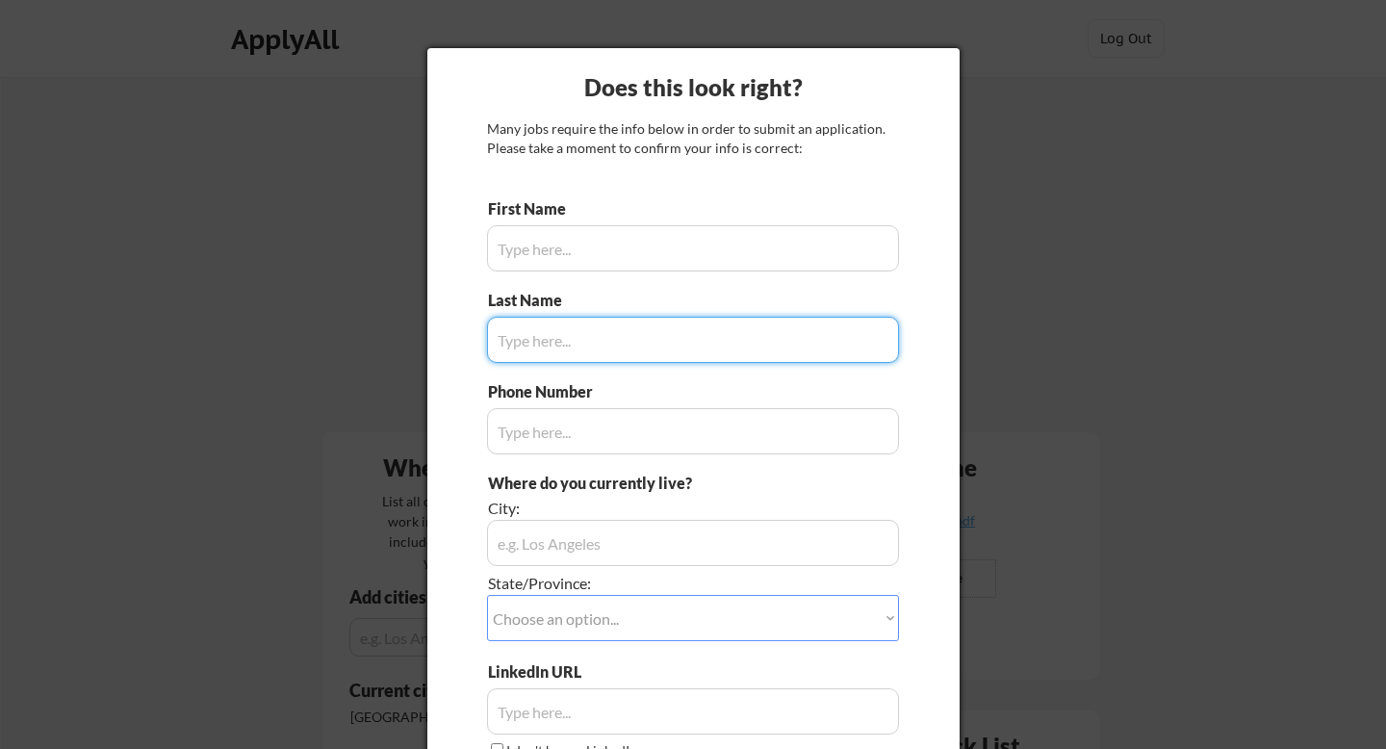
click at [539, 250] on input "input" at bounding box center [693, 248] width 412 height 46
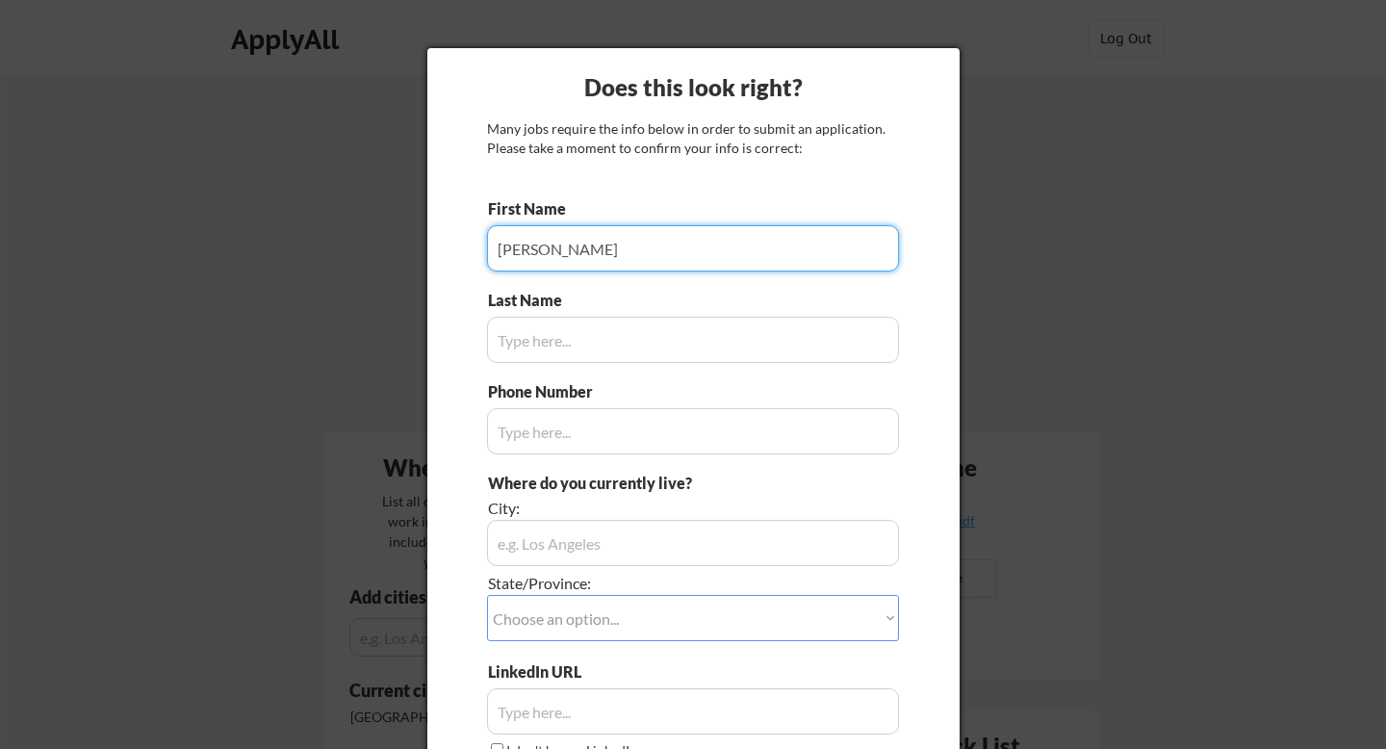
type input "[PERSON_NAME]"
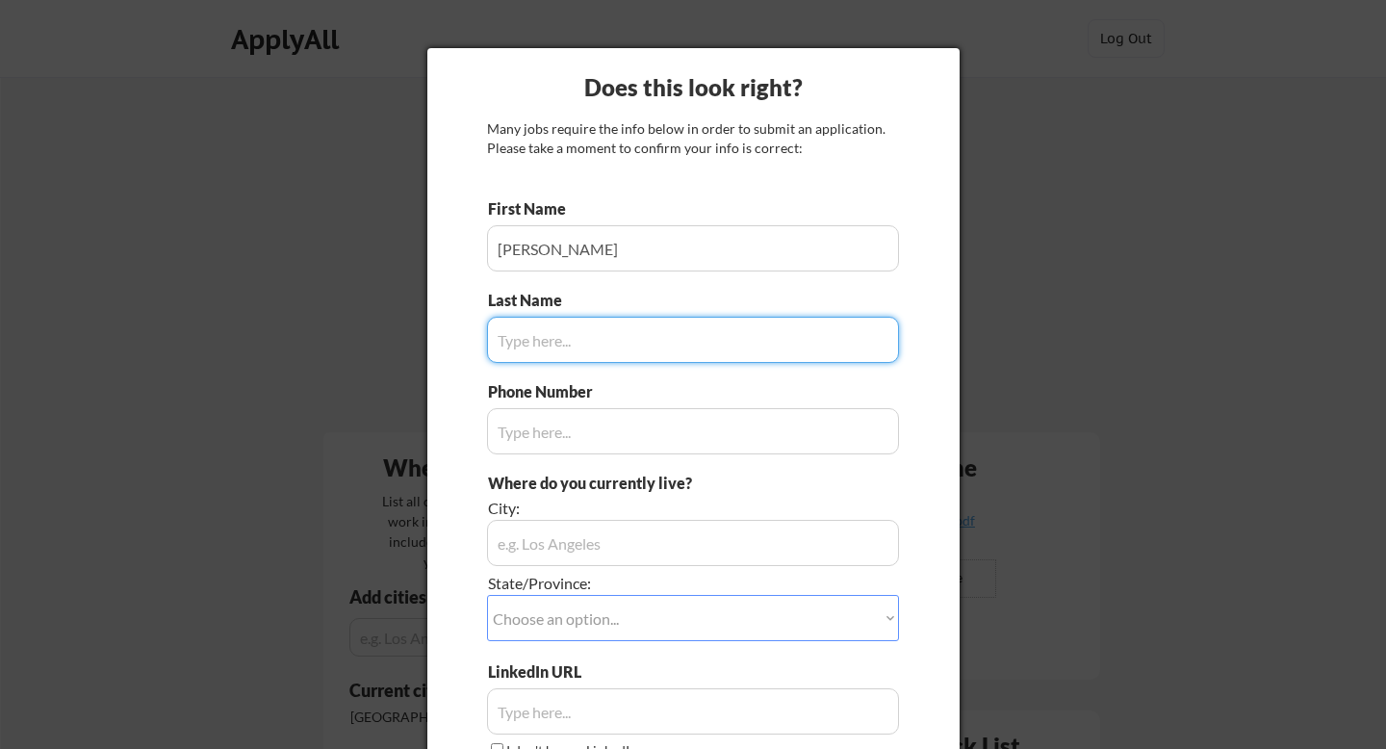
click at [552, 341] on input "input" at bounding box center [693, 340] width 412 height 46
type input "[PERSON_NAME]"
click at [537, 438] on input "input" at bounding box center [693, 431] width 412 height 46
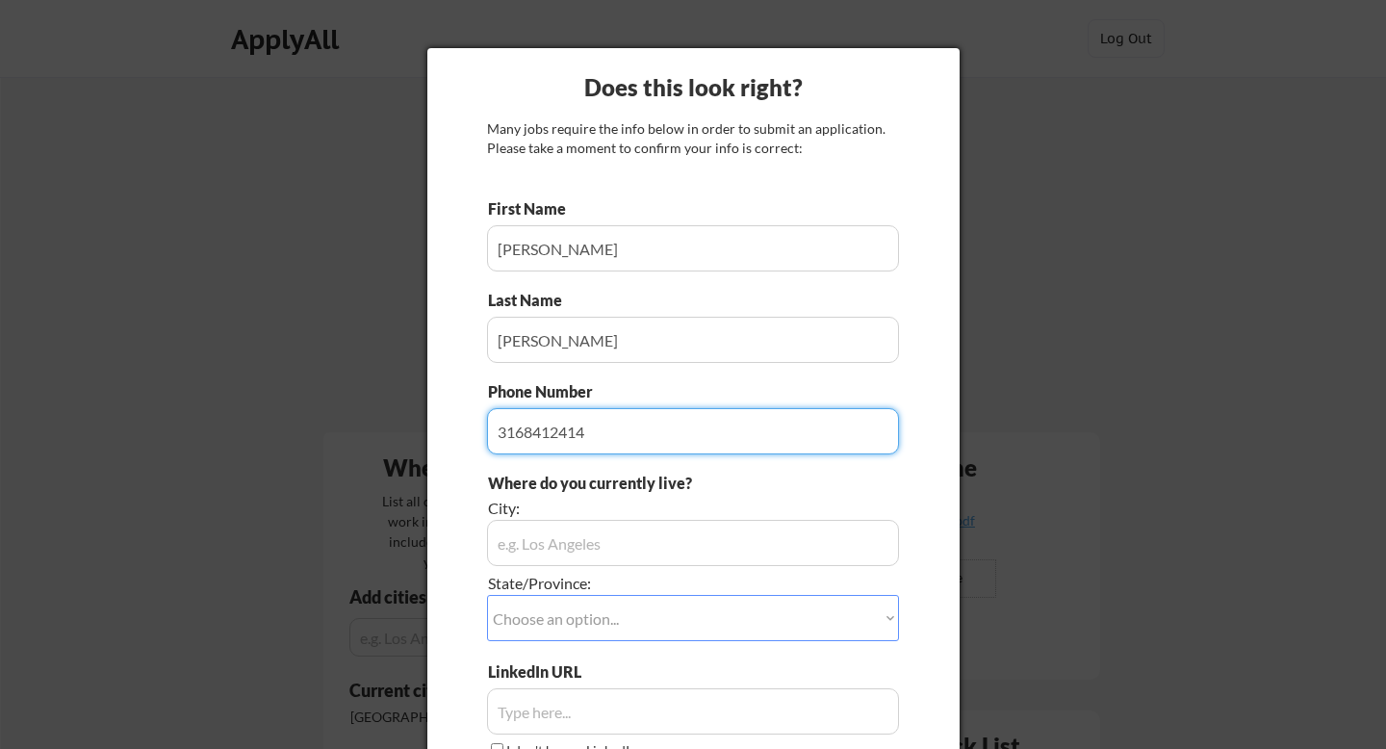
type input "3168412414"
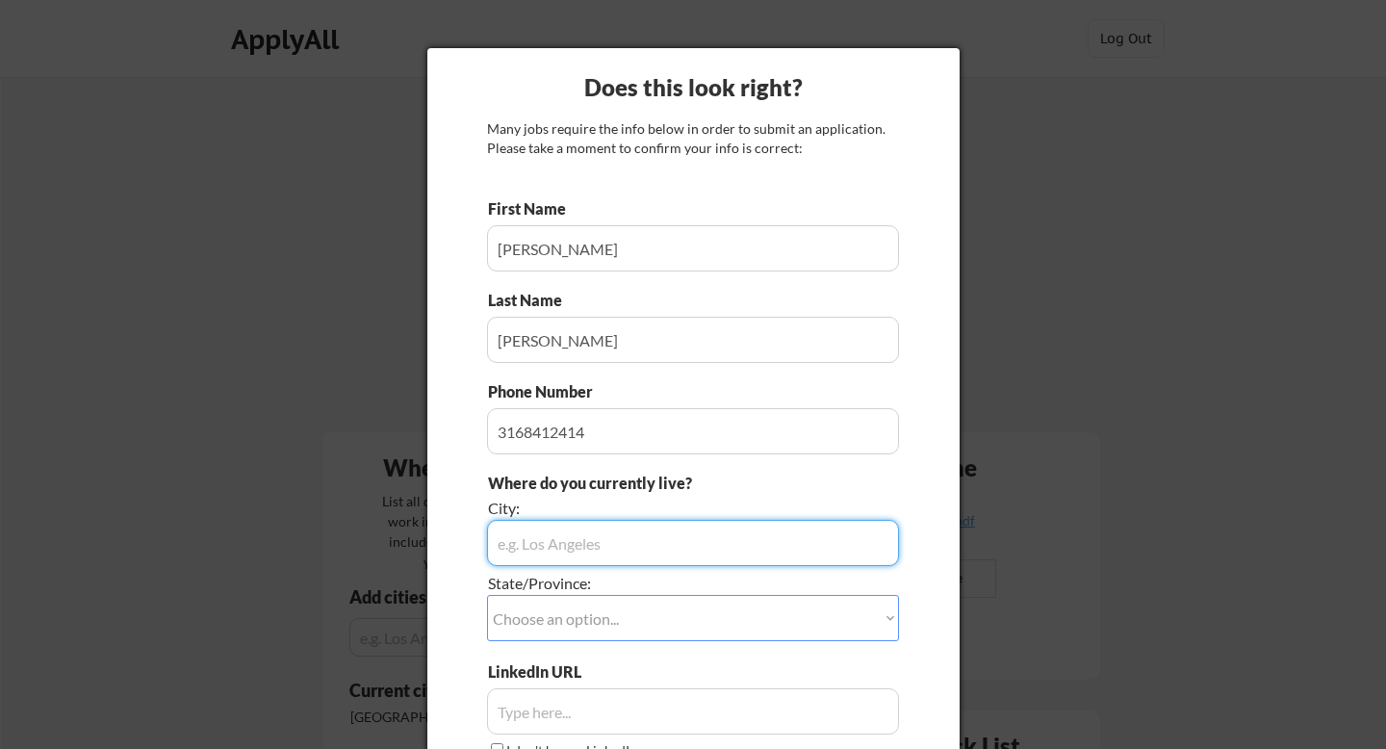
click at [543, 555] on input "input" at bounding box center [693, 543] width 412 height 46
type input "[GEOGRAPHIC_DATA]"
click at [541, 623] on select "Choose an option... Other/Not Applicable [US_STATE] [US_STATE] [GEOGRAPHIC_DATA…" at bounding box center [693, 618] width 412 height 46
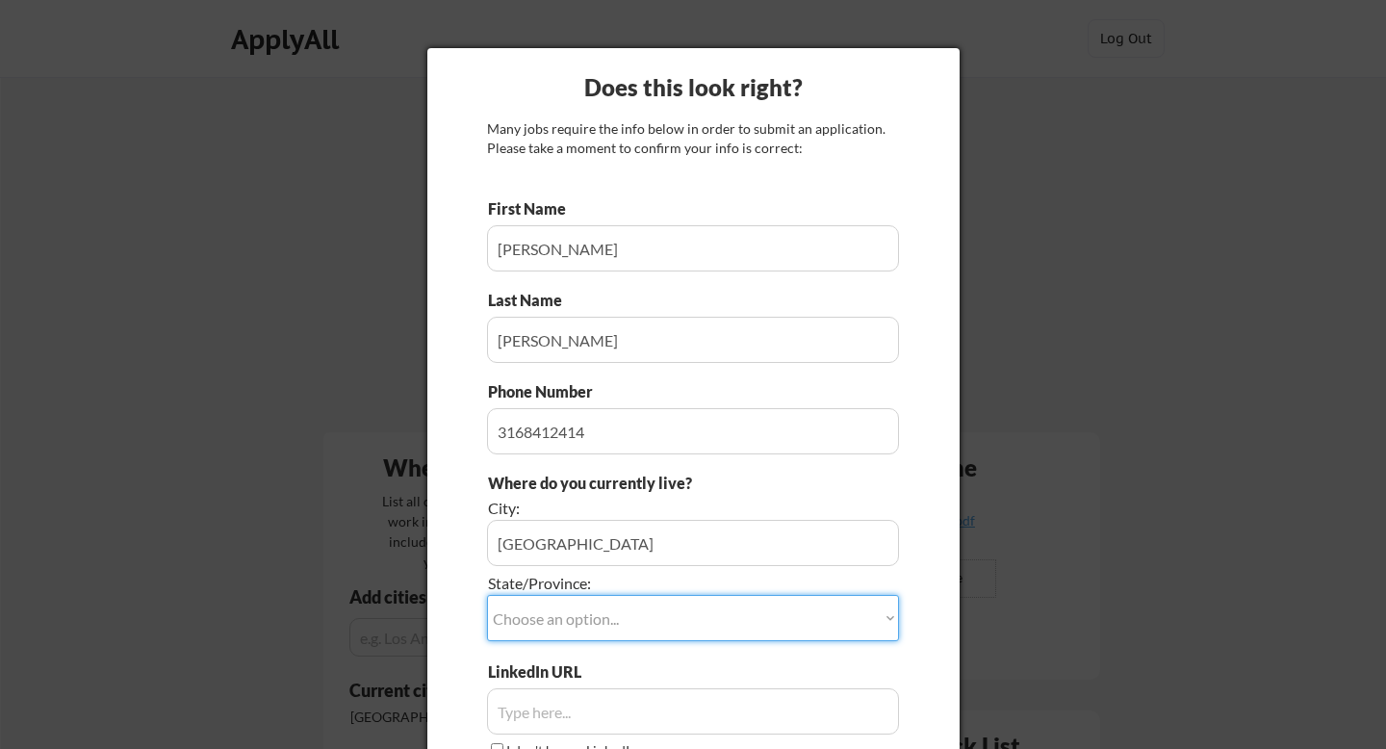
select select ""[US_STATE]""
click at [463, 577] on div "Does this look right? Many jobs require the info below in order to submit an ap…" at bounding box center [693, 454] width 532 height 812
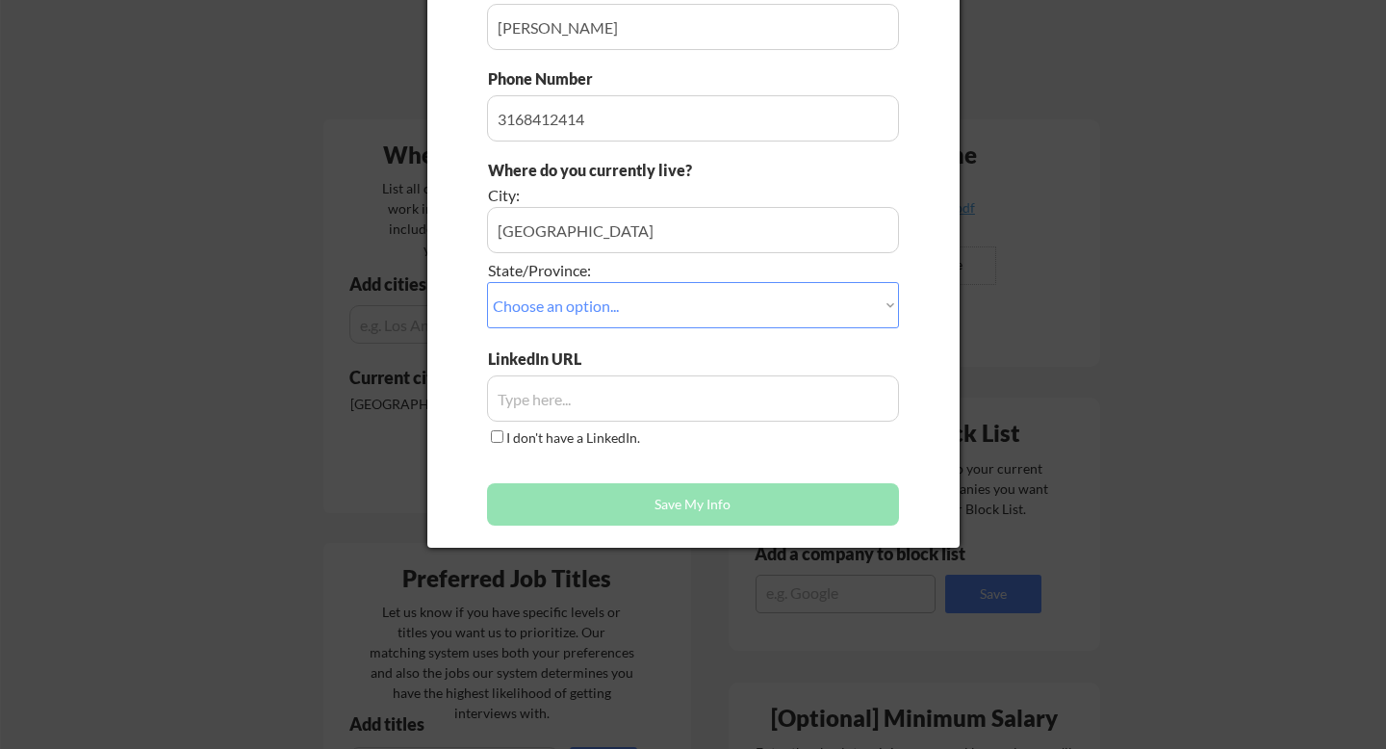
scroll to position [335, 0]
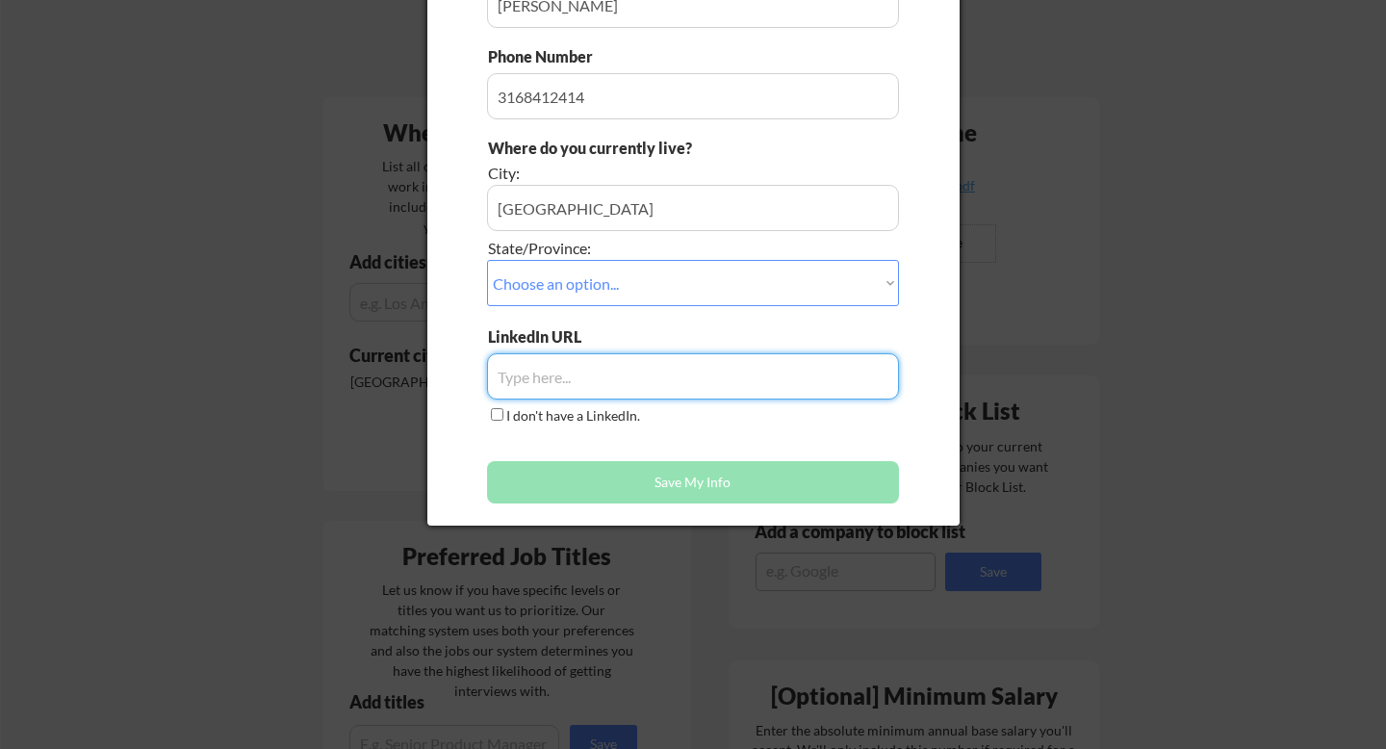
click at [543, 368] on input "input" at bounding box center [693, 376] width 412 height 46
paste input "[URL][DOMAIN_NAME][PERSON_NAME]"
type input "[URL][DOMAIN_NAME][PERSON_NAME]"
click at [557, 484] on button "Save My Info" at bounding box center [693, 482] width 412 height 42
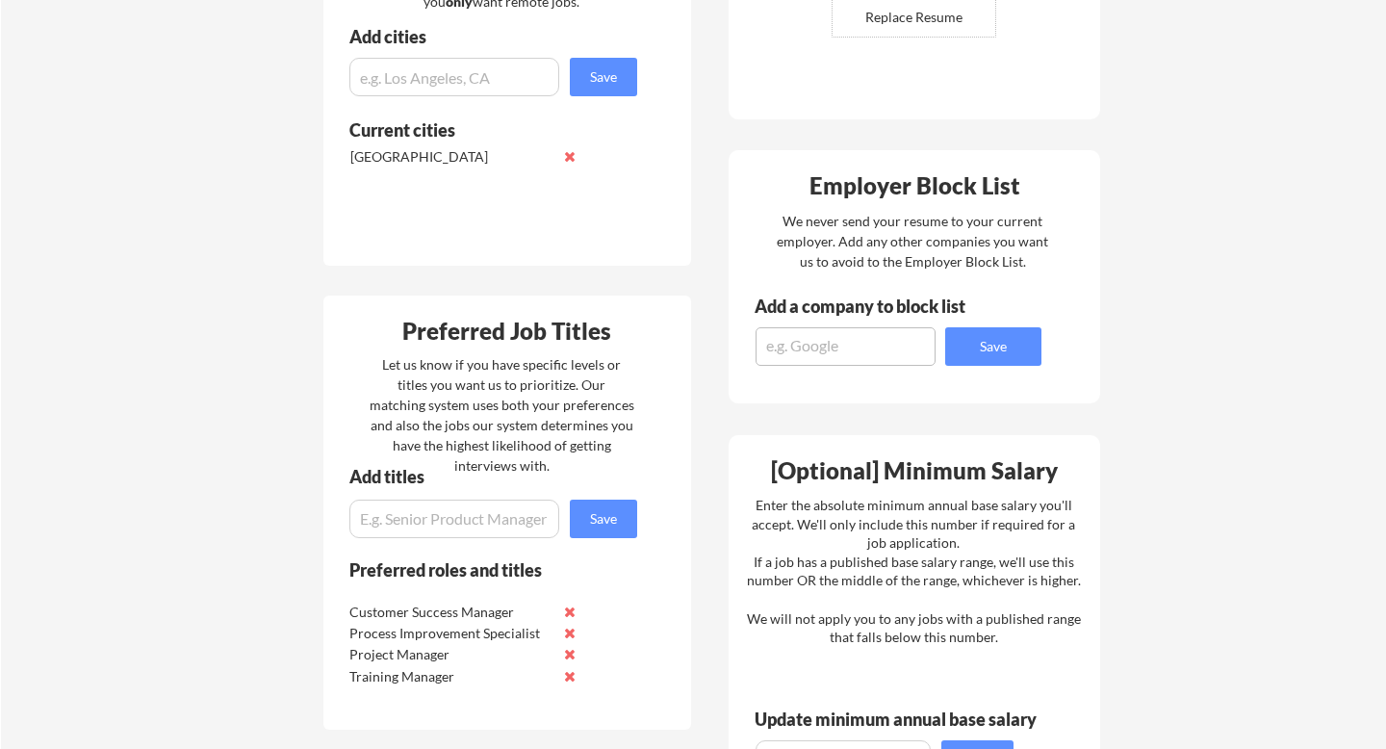
scroll to position [0, 0]
